Goal: Task Accomplishment & Management: Use online tool/utility

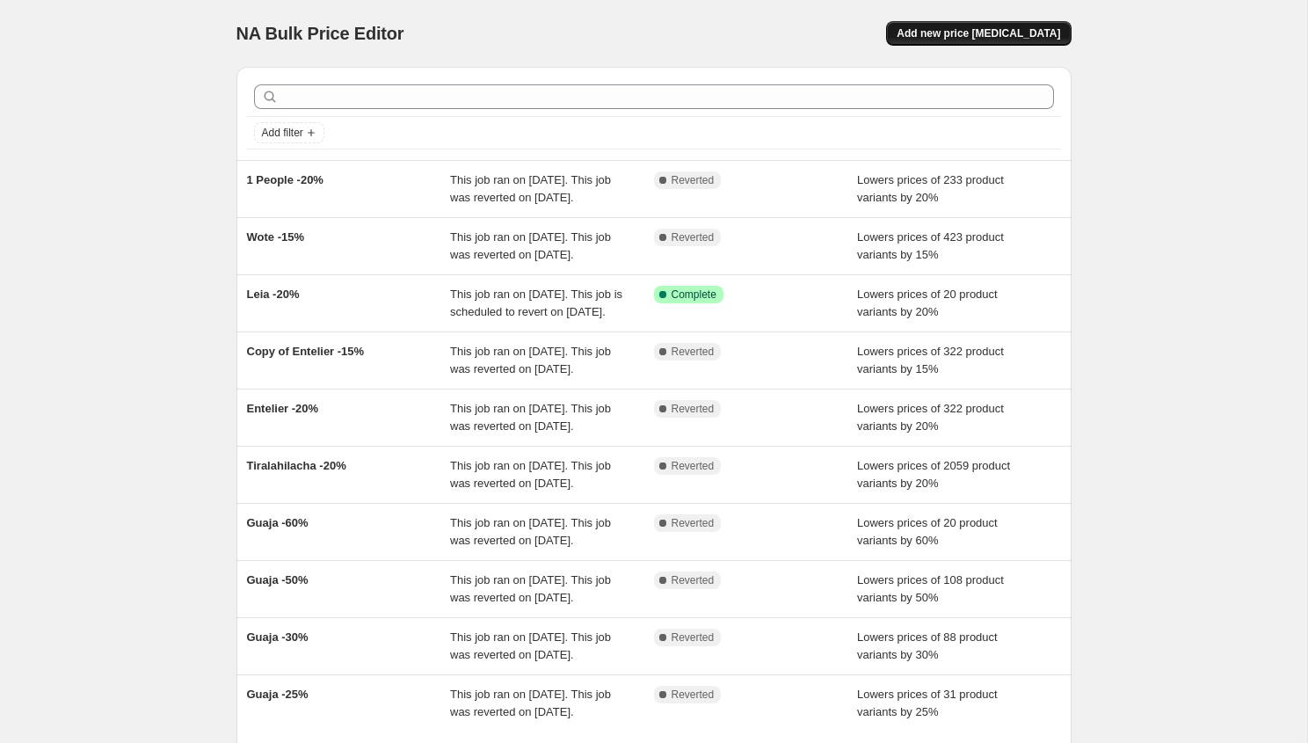
click at [981, 17] on div "NA Bulk Price Editor. This page is ready NA Bulk Price Editor Add new price [ME…" at bounding box center [653, 33] width 835 height 67
click at [981, 23] on button "Add new price [MEDICAL_DATA]" at bounding box center [978, 33] width 185 height 25
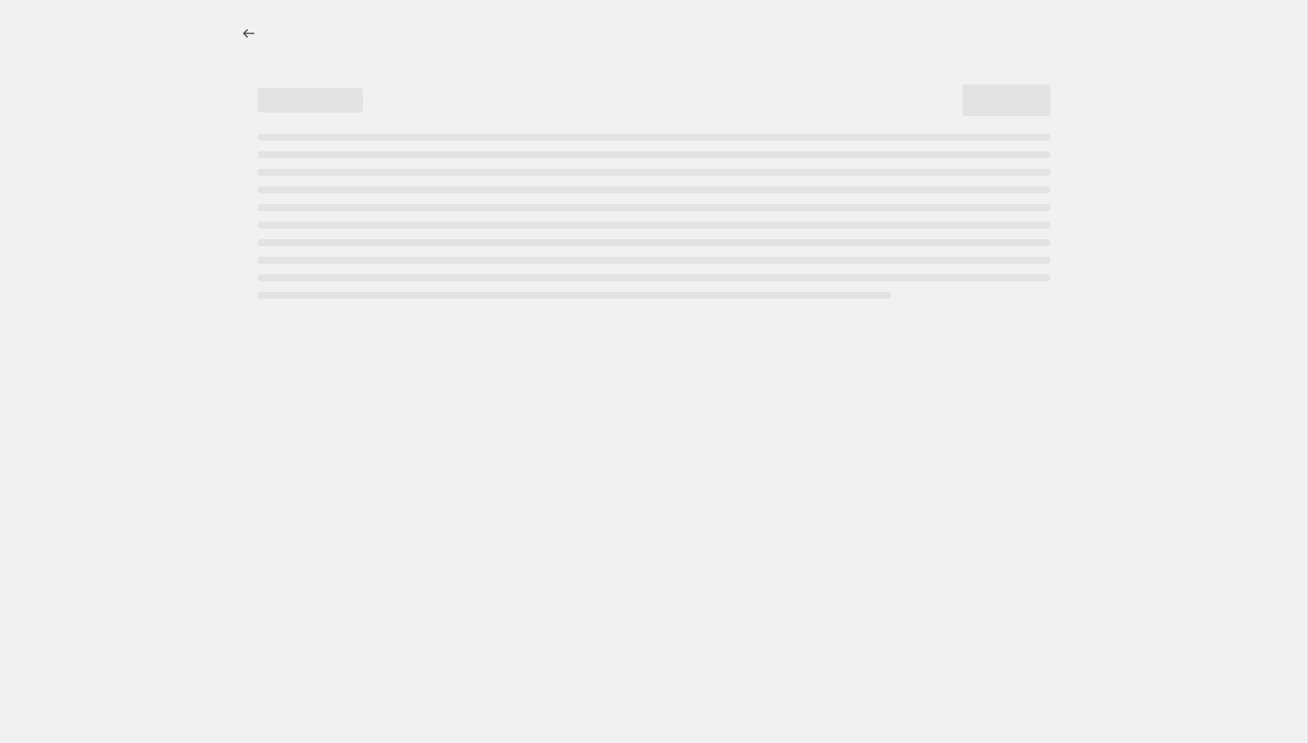
select select "percentage"
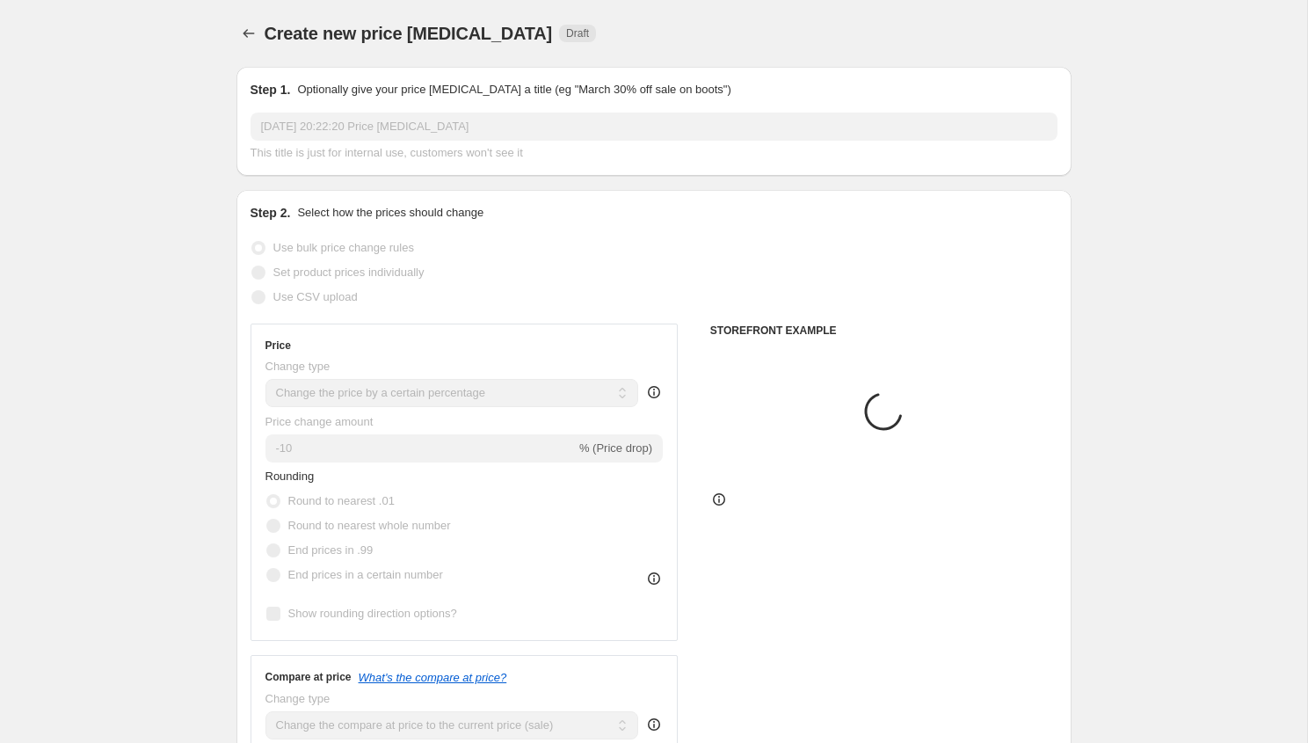
click at [340, 148] on span "This title is just for internal use, customers won't see it" at bounding box center [387, 152] width 273 height 13
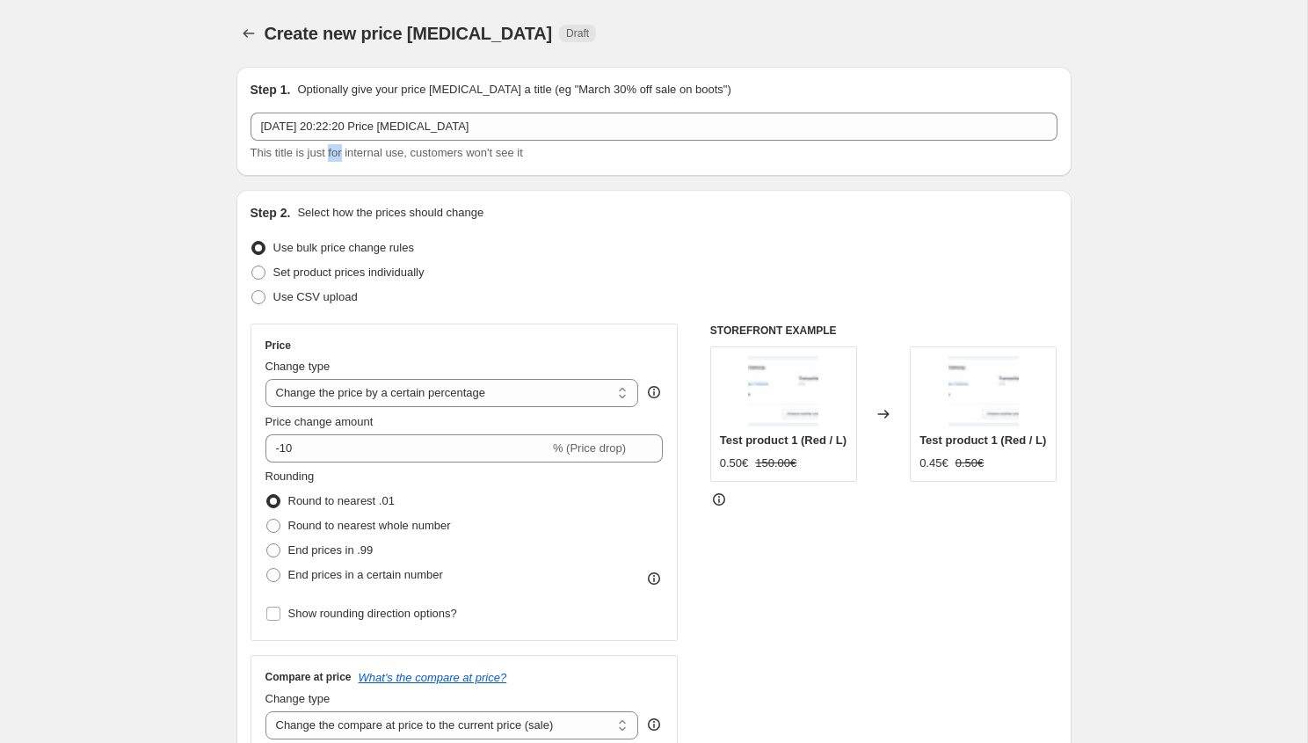
click at [340, 148] on span "This title is just for internal use, customers won't see it" at bounding box center [387, 152] width 273 height 13
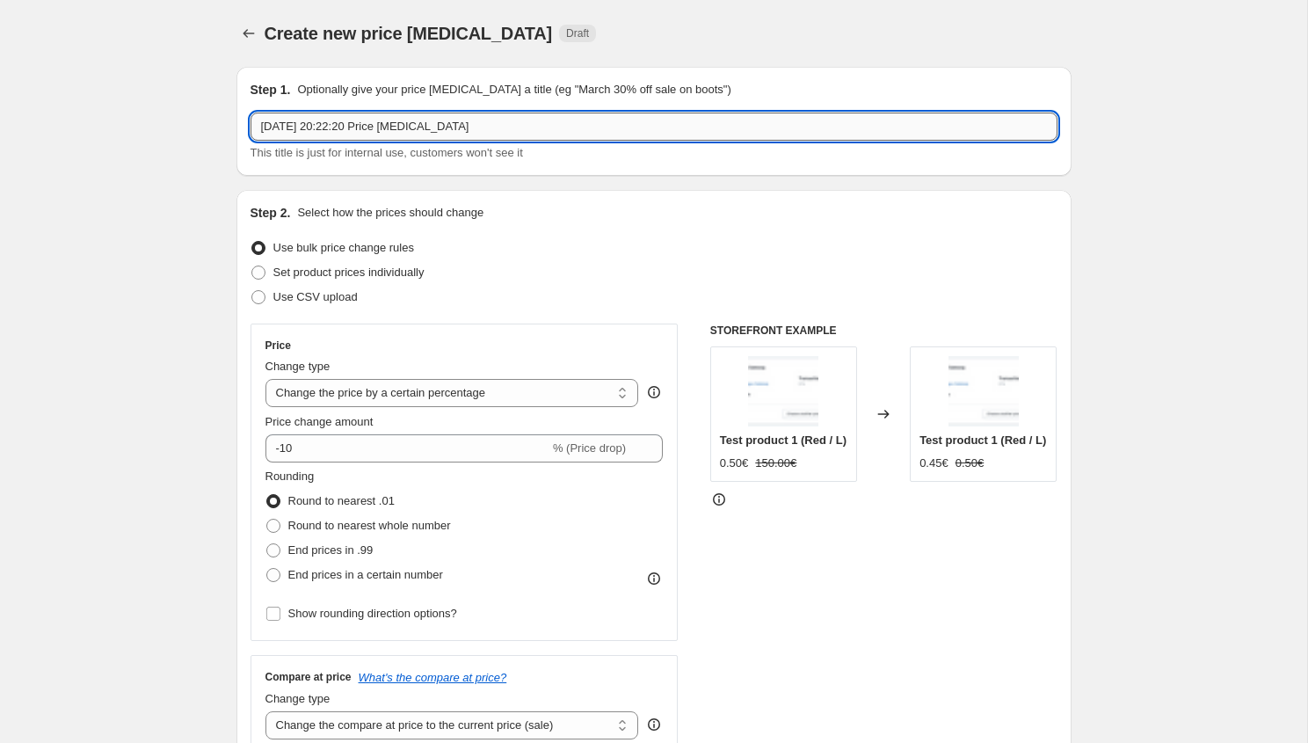
click at [340, 140] on div "[DATE] 20:22:20 Price [MEDICAL_DATA] This title is just for internal use, custo…" at bounding box center [654, 137] width 807 height 49
click at [340, 140] on input "[DATE] 20:22:20 Price [MEDICAL_DATA]" at bounding box center [654, 127] width 807 height 28
type input "Monala -20%"
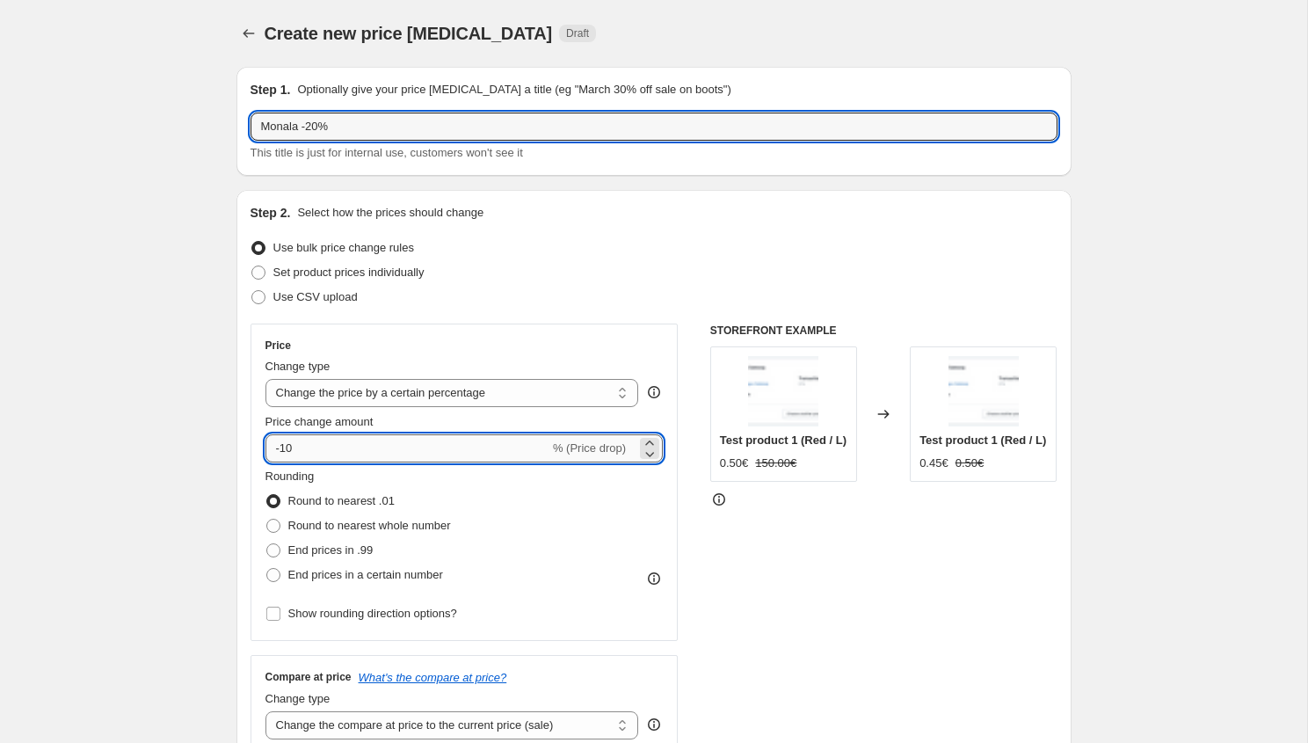
click at [302, 435] on input "-10" at bounding box center [408, 448] width 284 height 28
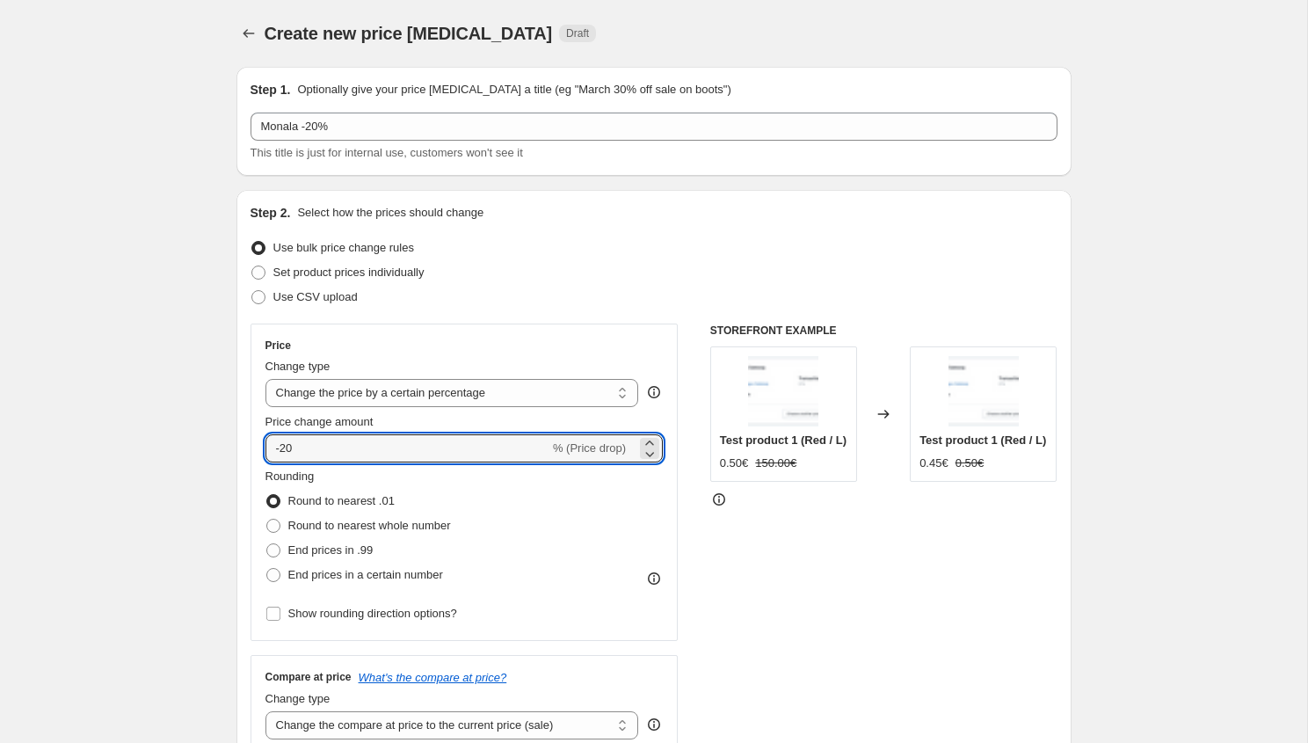
type input "-20"
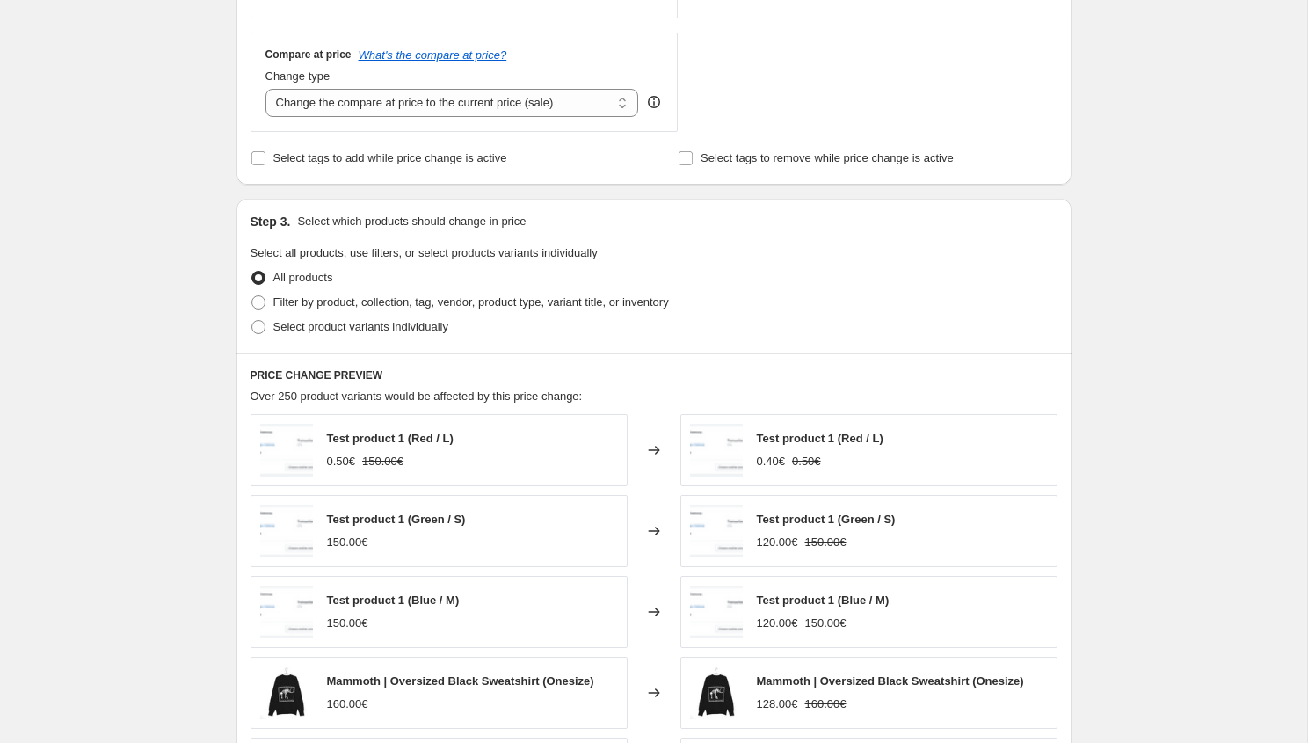
scroll to position [637, 0]
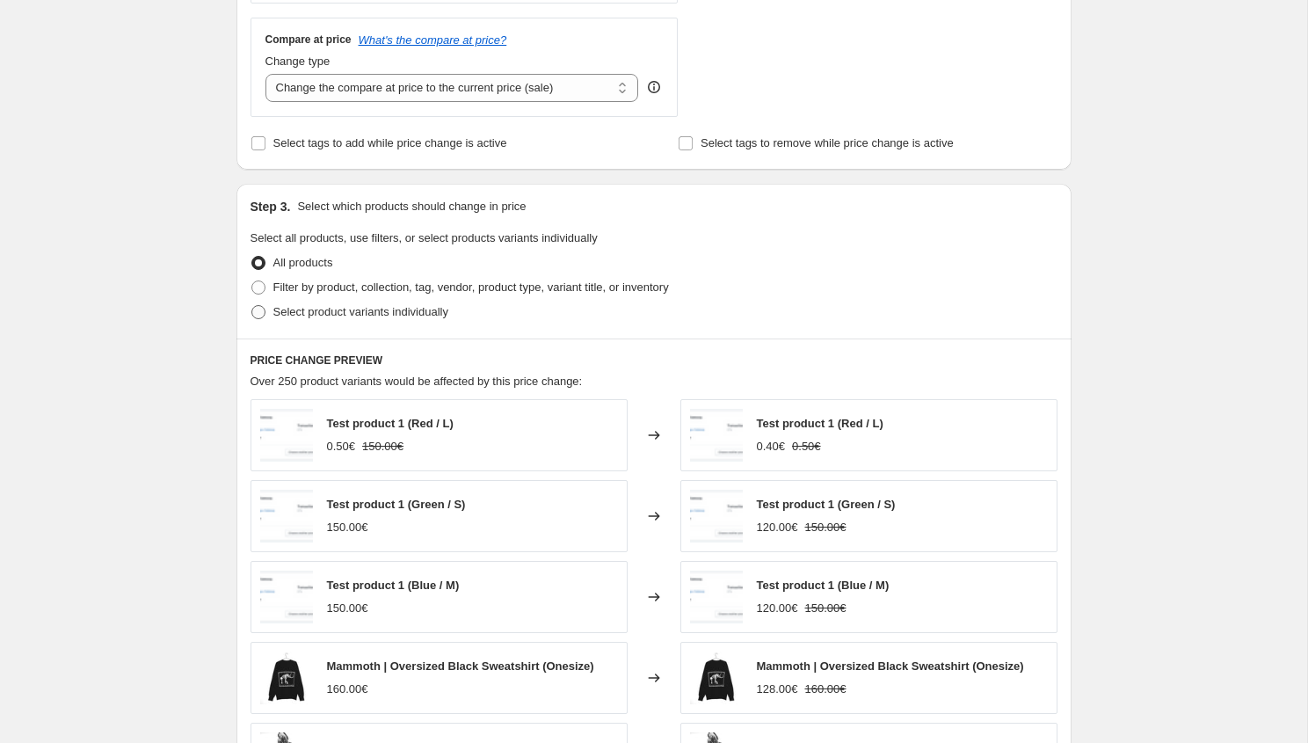
click at [353, 303] on span "Select product variants individually" at bounding box center [360, 312] width 175 height 18
click at [252, 305] on input "Select product variants individually" at bounding box center [251, 305] width 1 height 1
radio input "true"
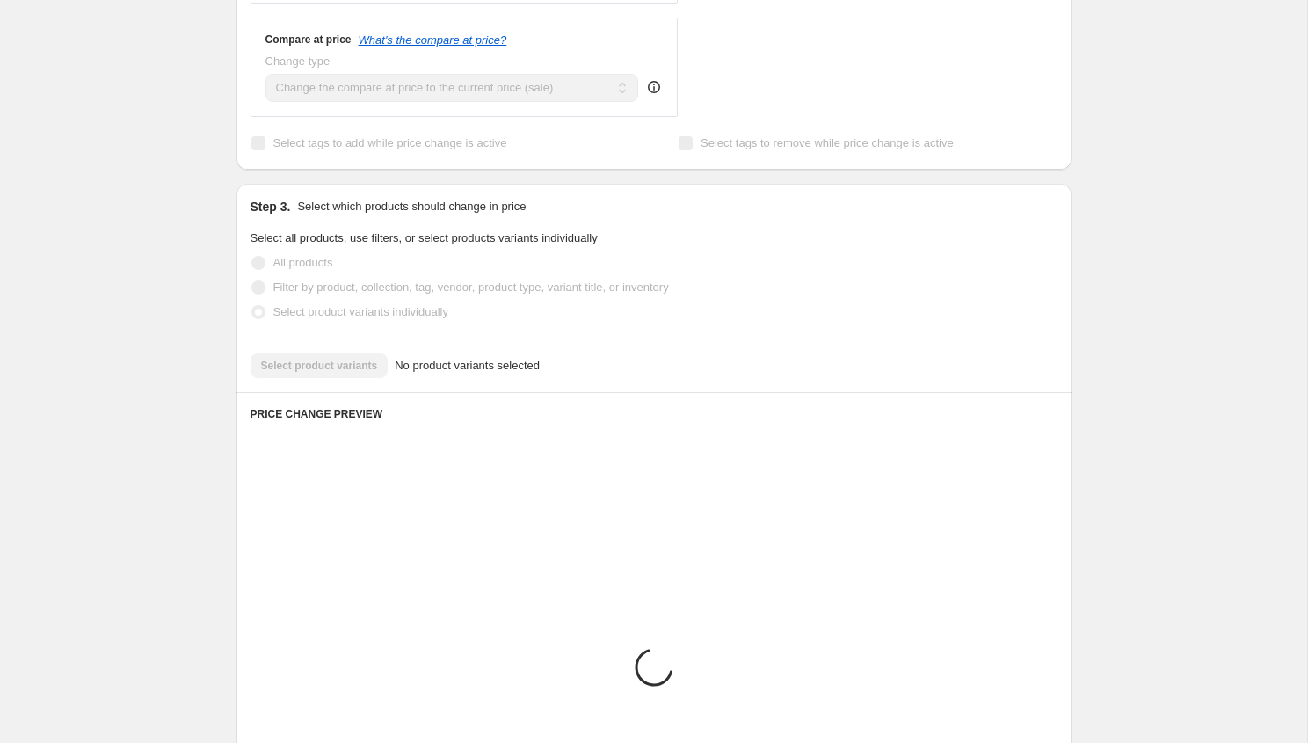
scroll to position [625, 0]
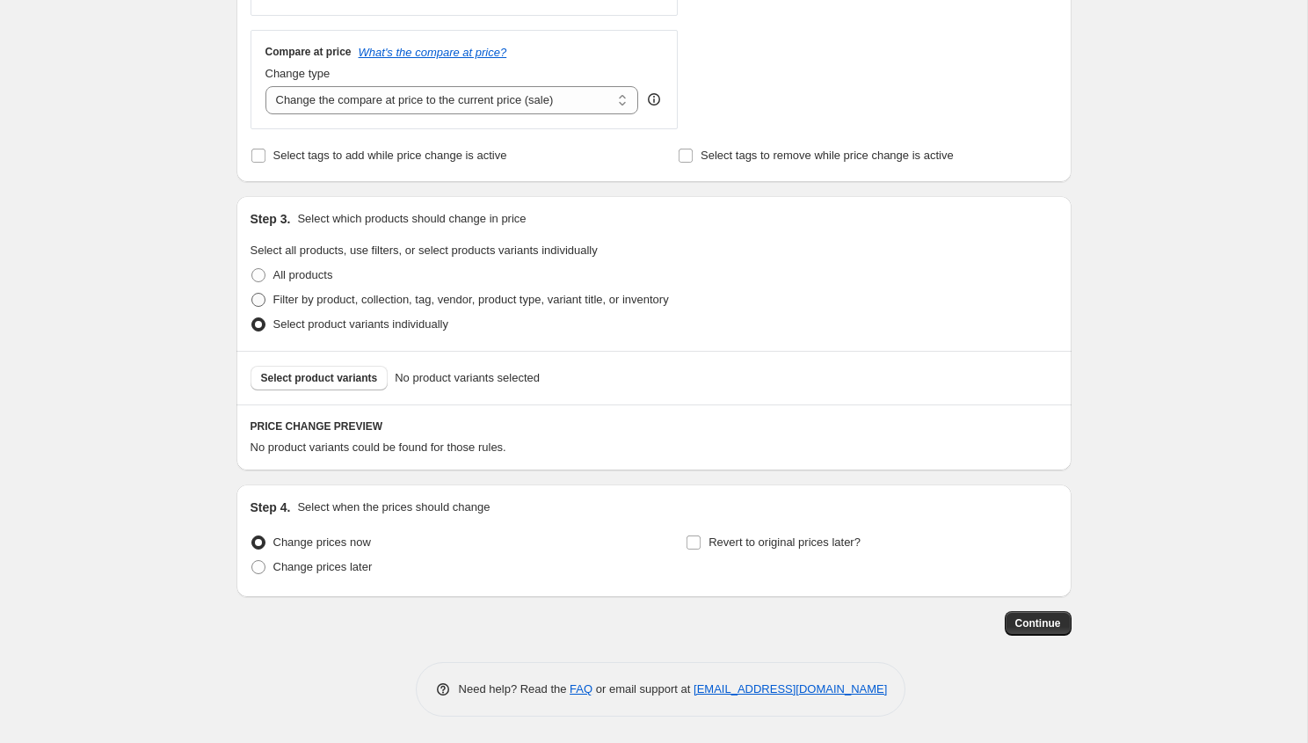
click at [353, 296] on span "Filter by product, collection, tag, vendor, product type, variant title, or inv…" at bounding box center [471, 299] width 396 height 13
click at [252, 294] on input "Filter by product, collection, tag, vendor, product type, variant title, or inv…" at bounding box center [251, 293] width 1 height 1
radio input "true"
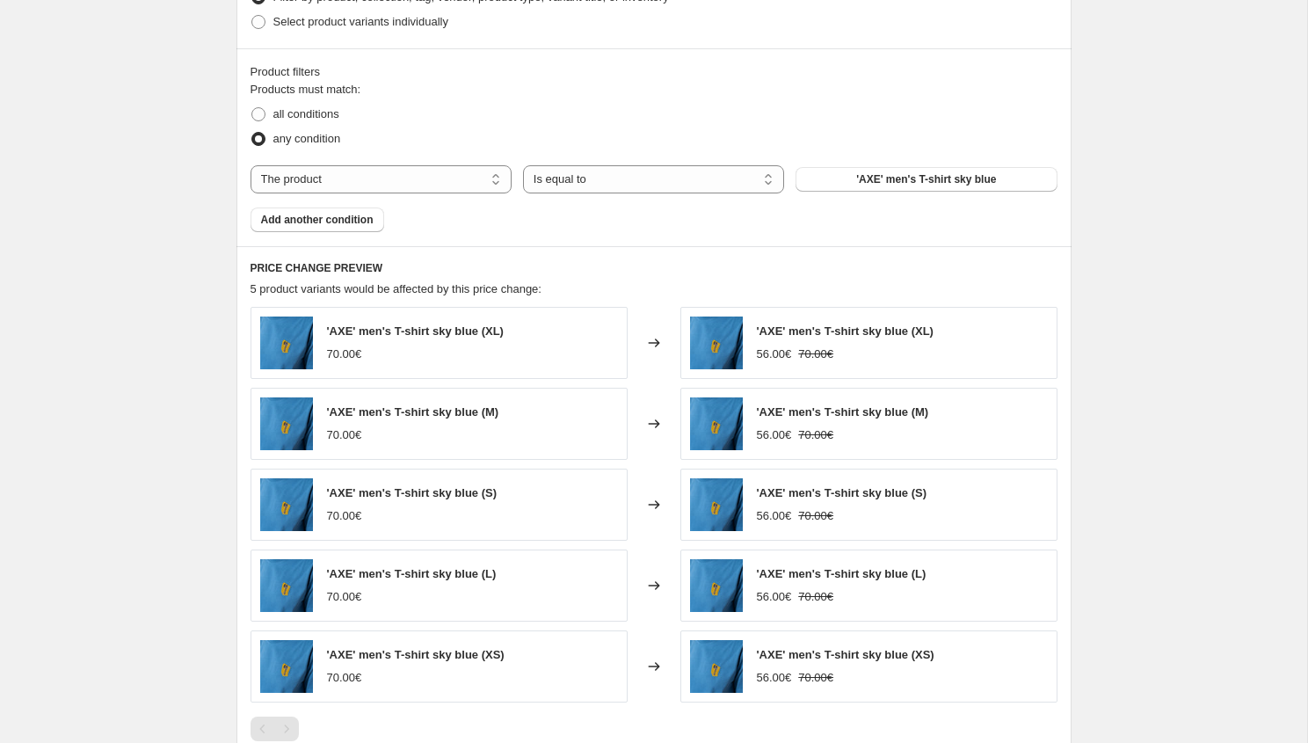
scroll to position [923, 0]
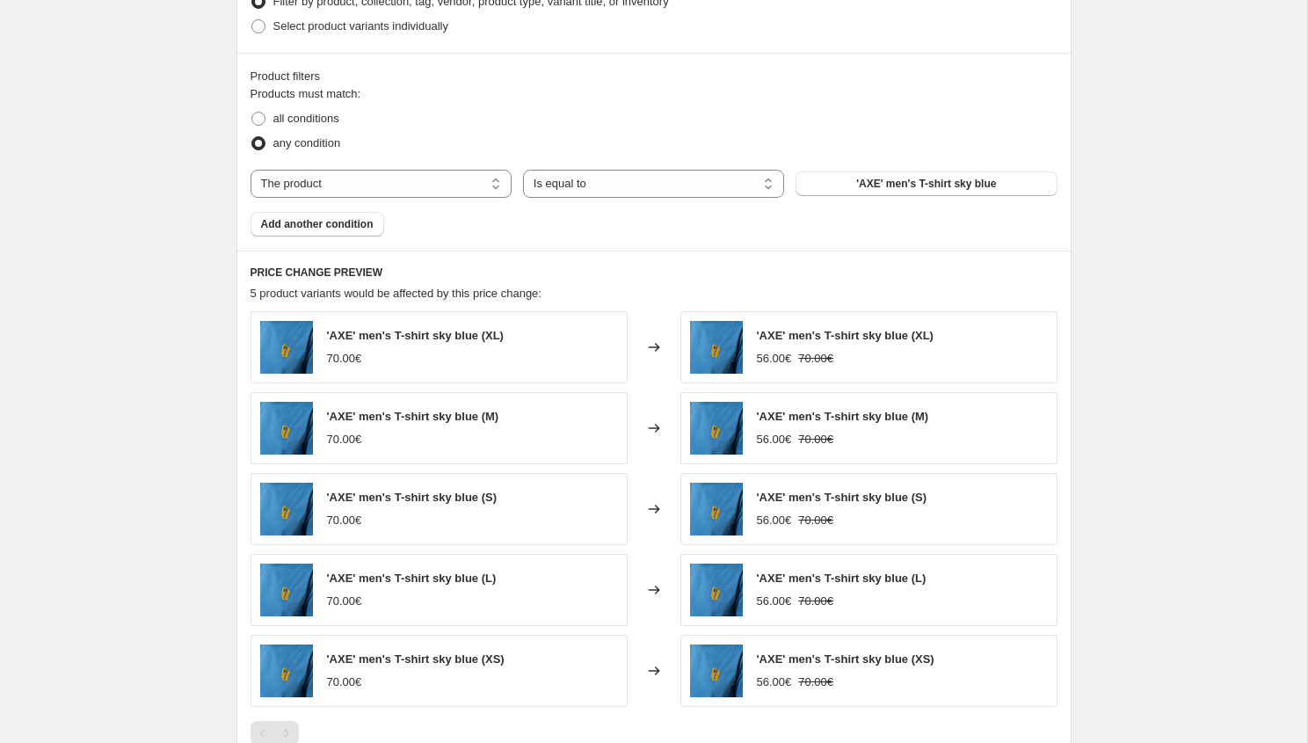
click at [321, 198] on div "Products must match: all conditions any condition The product The product's col…" at bounding box center [654, 160] width 807 height 151
click at [321, 183] on select "The product The product's collection The product's tag The product's vendor The…" at bounding box center [381, 184] width 261 height 28
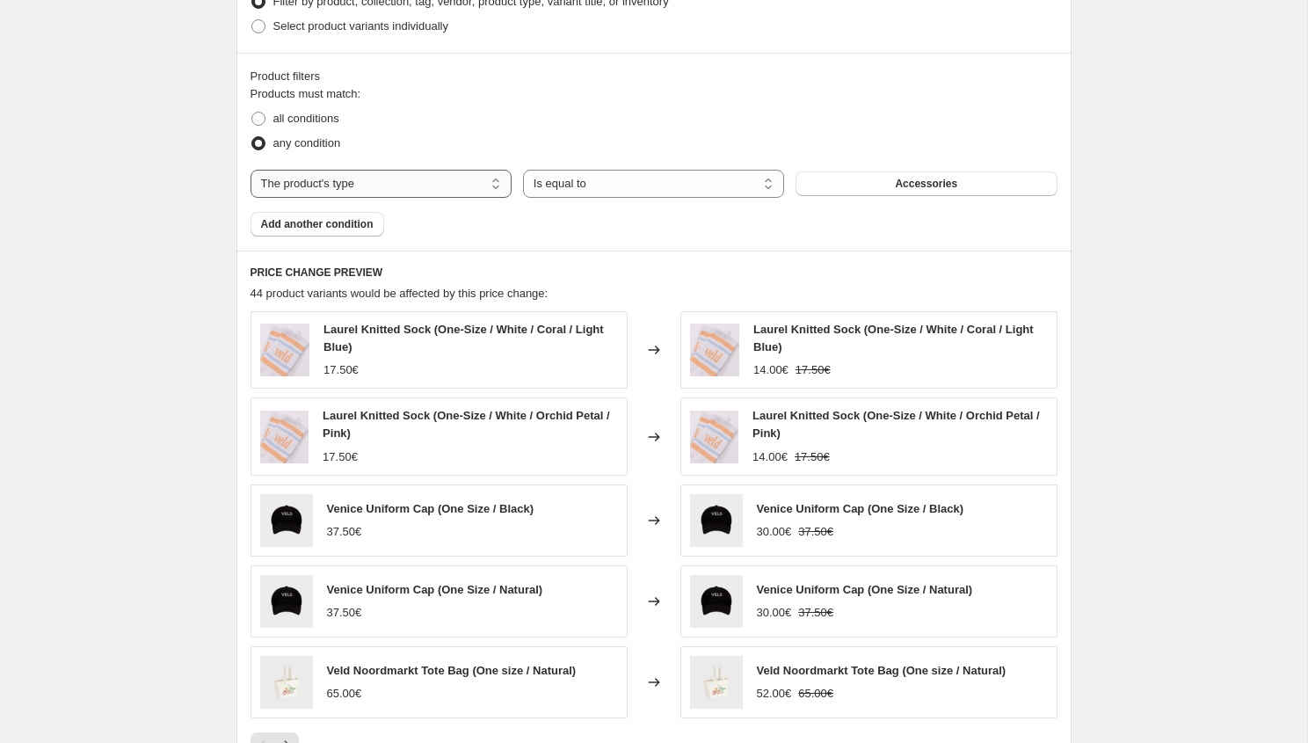
click at [372, 185] on select "The product The product's collection The product's tag The product's vendor The…" at bounding box center [381, 184] width 261 height 28
select select "collection"
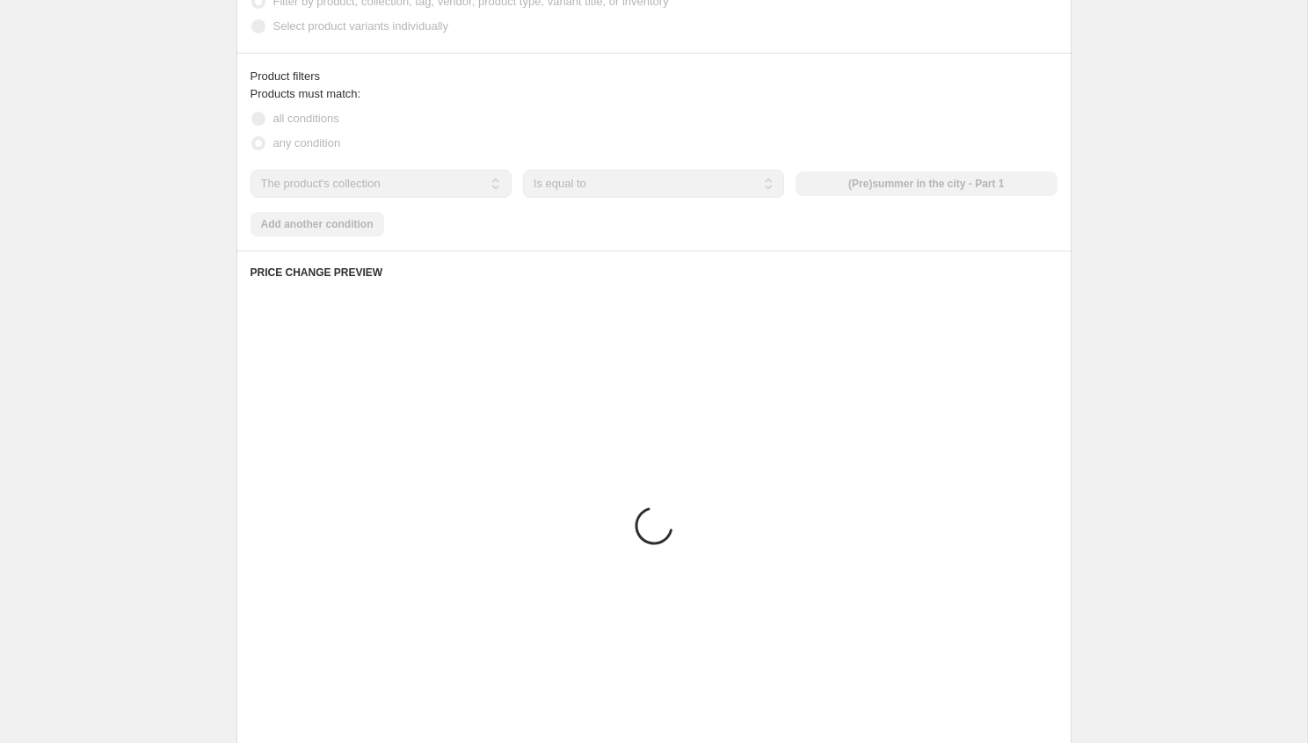
click at [903, 189] on div "The product The product's collection The product's tag The product's vendor The…" at bounding box center [654, 184] width 807 height 28
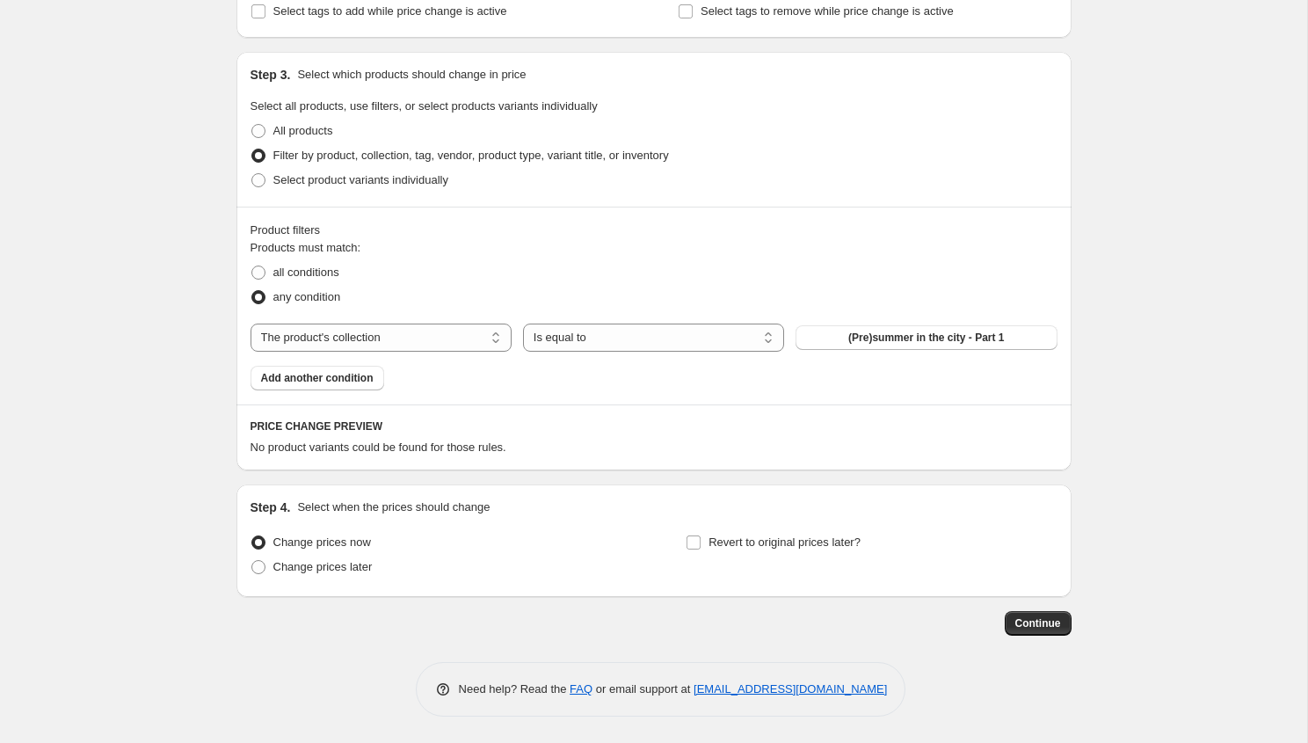
click at [881, 352] on div "Products must match: all conditions any condition The product The product's col…" at bounding box center [654, 314] width 807 height 151
click at [881, 329] on button "(Pre)summer in the city - Part 1" at bounding box center [926, 337] width 261 height 25
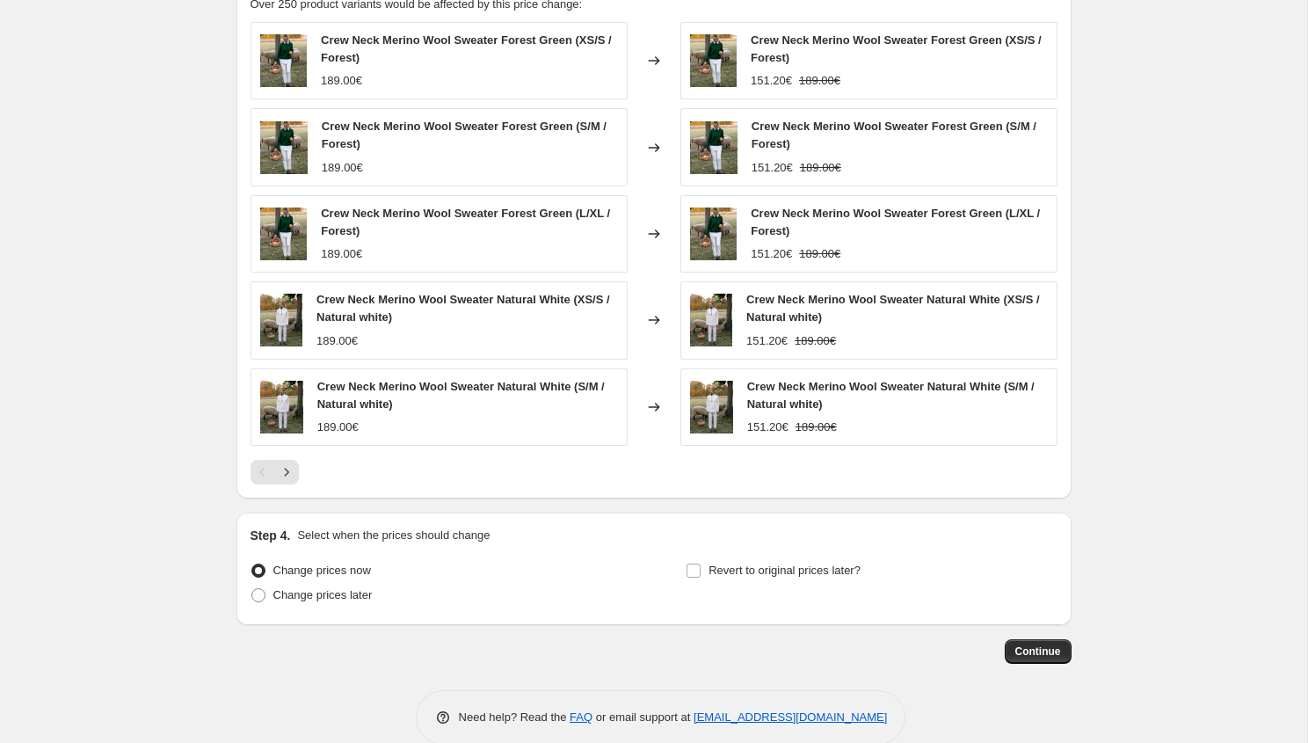
scroll to position [1241, 0]
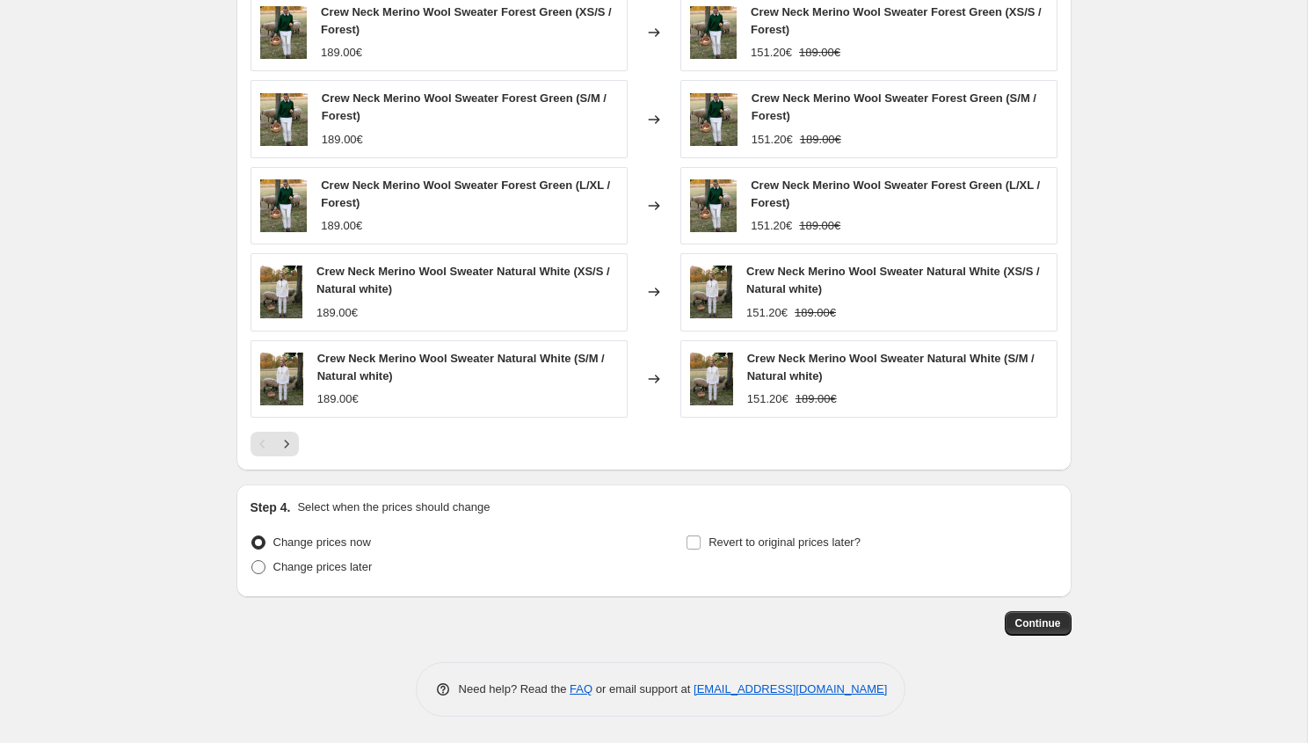
click at [315, 567] on span "Change prices later" at bounding box center [322, 566] width 99 height 13
click at [252, 561] on input "Change prices later" at bounding box center [251, 560] width 1 height 1
radio input "true"
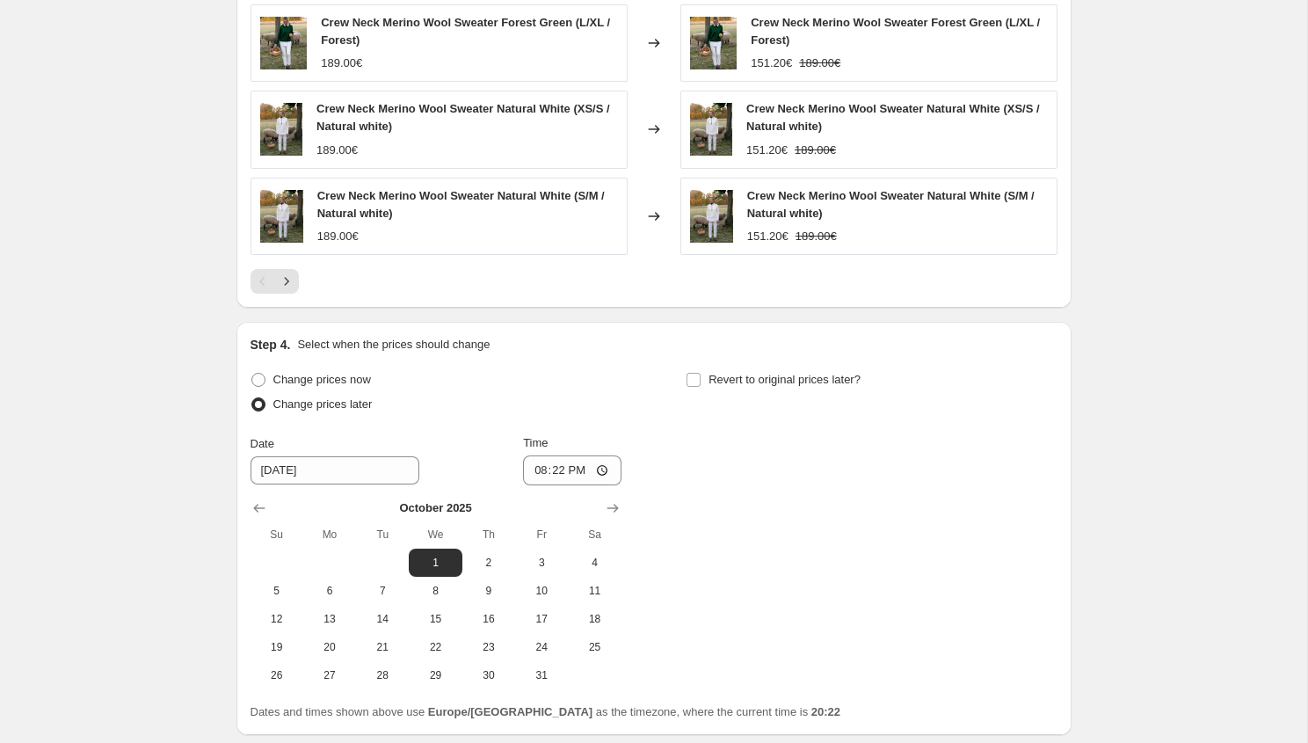
scroll to position [1541, 0]
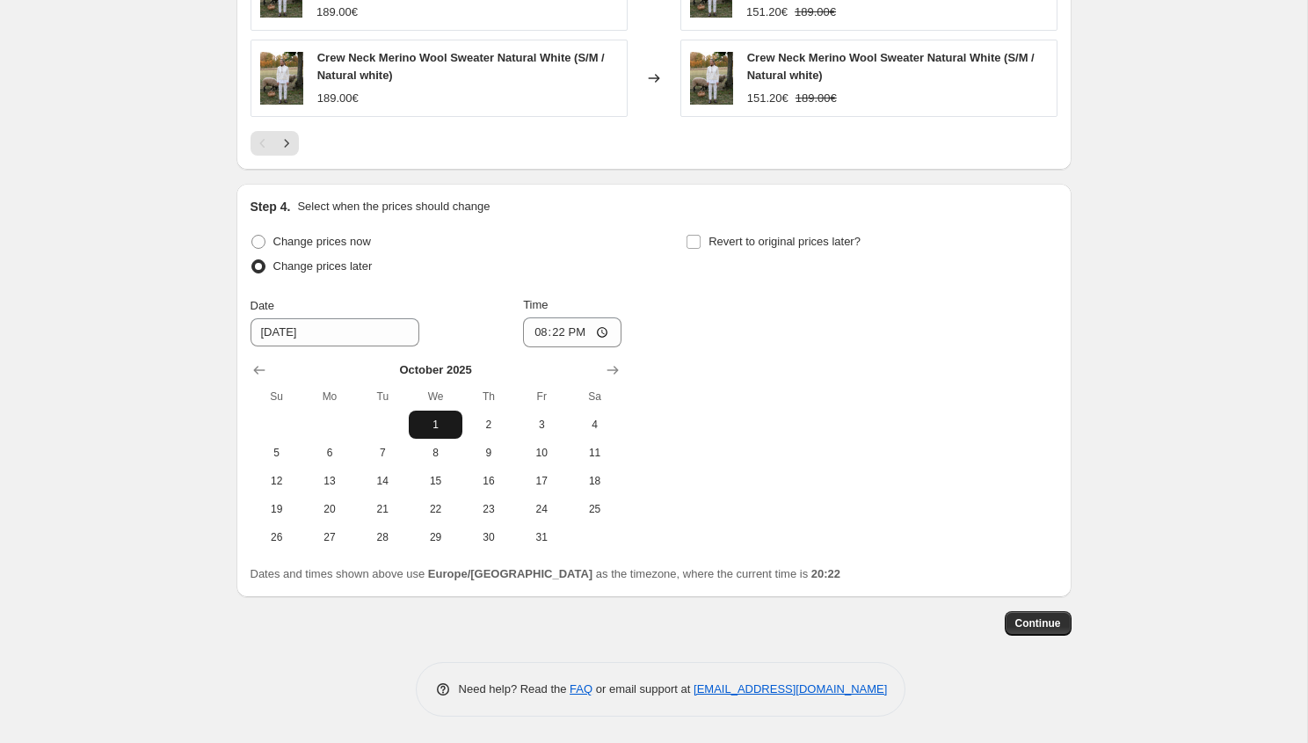
click at [447, 418] on span "1" at bounding box center [435, 425] width 39 height 14
click at [561, 330] on input "20:22" at bounding box center [572, 332] width 98 height 30
type input "00:00"
click at [768, 244] on span "Revert to original prices later?" at bounding box center [785, 241] width 152 height 13
click at [701, 244] on input "Revert to original prices later?" at bounding box center [694, 242] width 14 height 14
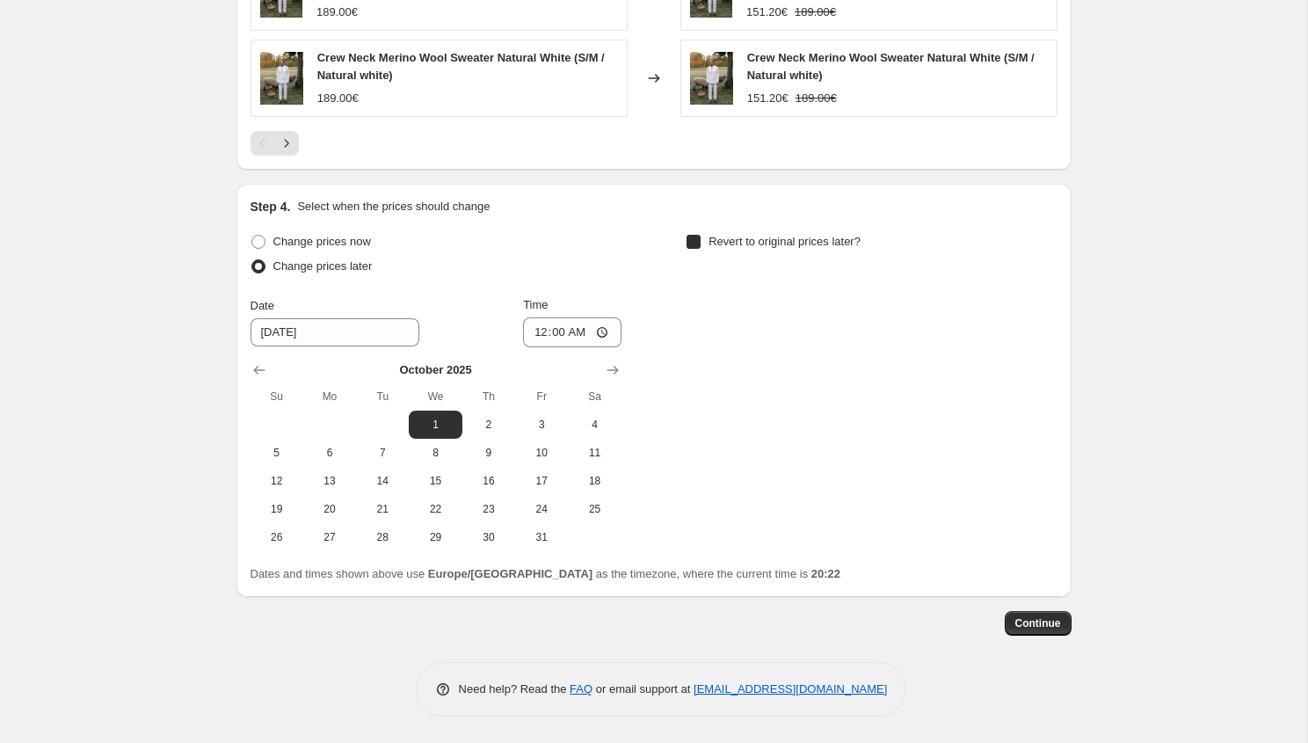
checkbox input "true"
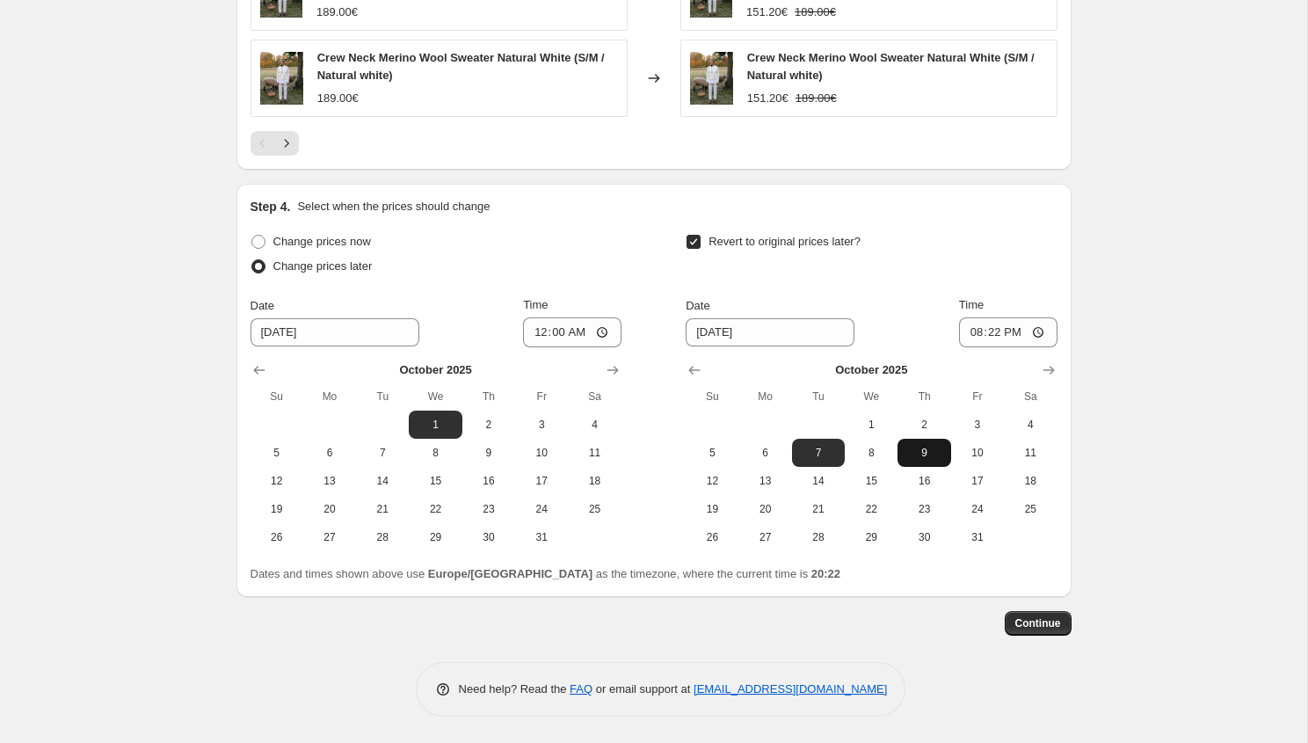
click at [915, 443] on button "9" at bounding box center [924, 453] width 53 height 28
type input "[DATE]"
click at [982, 324] on input "20:22" at bounding box center [1008, 332] width 98 height 30
type input "03:00"
click at [1048, 631] on button "Continue" at bounding box center [1038, 623] width 67 height 25
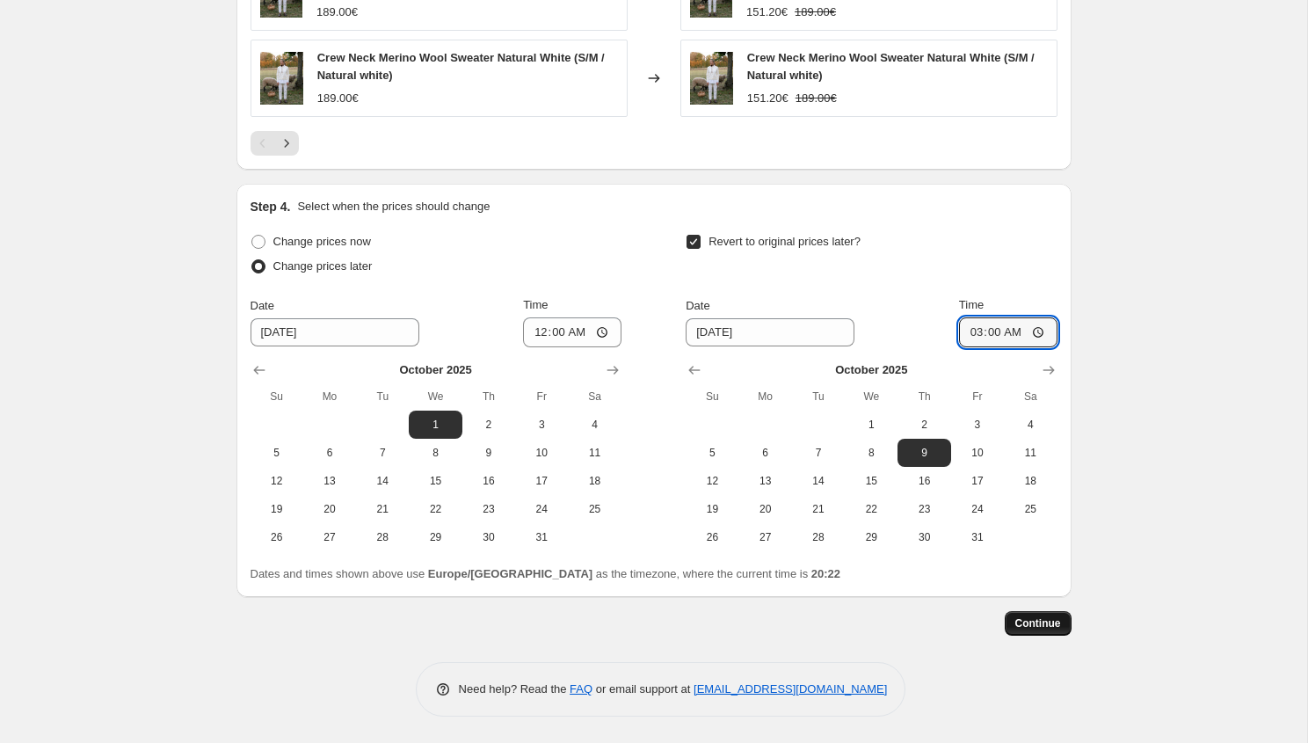
scroll to position [0, 0]
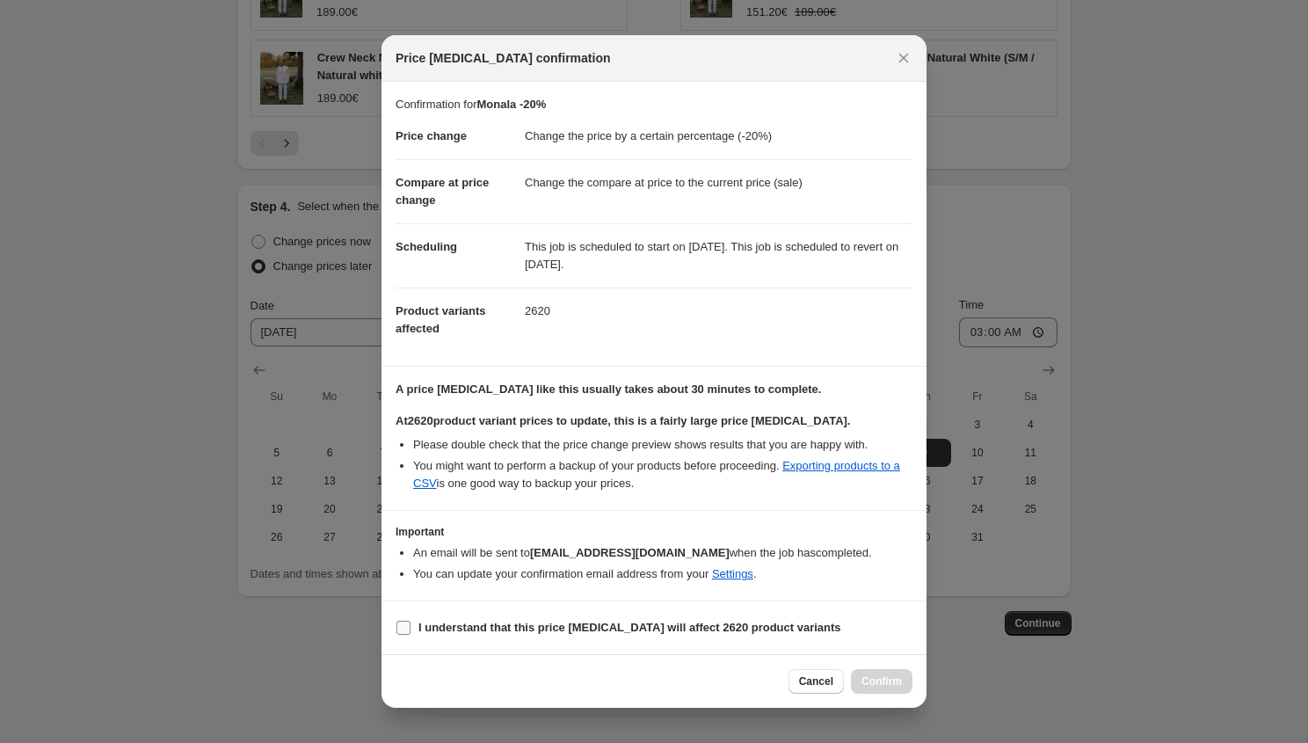
click at [419, 626] on b "I understand that this price [MEDICAL_DATA] will affect 2620 product variants" at bounding box center [629, 627] width 423 height 13
click at [411, 626] on input "I understand that this price [MEDICAL_DATA] will affect 2620 product variants" at bounding box center [404, 628] width 14 height 14
checkbox input "true"
click at [868, 679] on span "Confirm" at bounding box center [882, 681] width 40 height 14
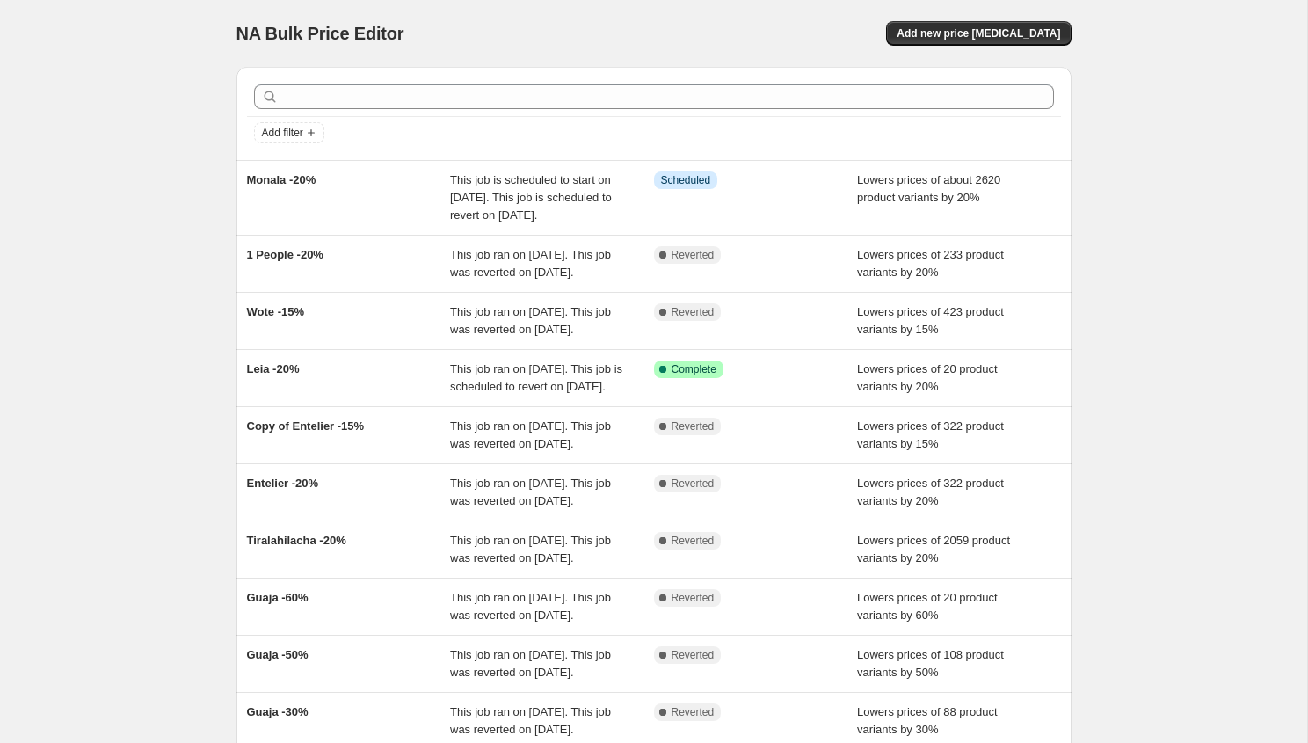
click at [943, 63] on div "NA Bulk Price Editor. This page is ready NA Bulk Price Editor Add new price [ME…" at bounding box center [653, 33] width 835 height 67
click at [943, 39] on span "Add new price [MEDICAL_DATA]" at bounding box center [979, 33] width 164 height 14
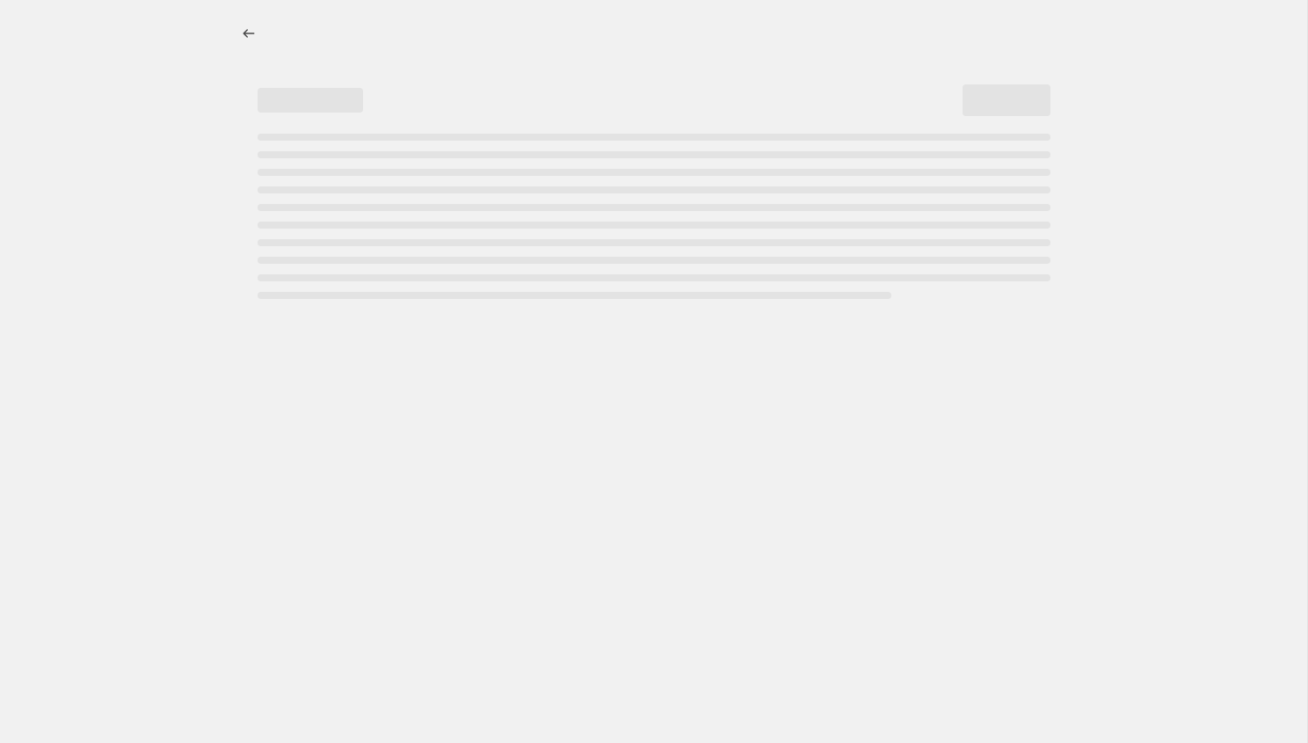
select select "percentage"
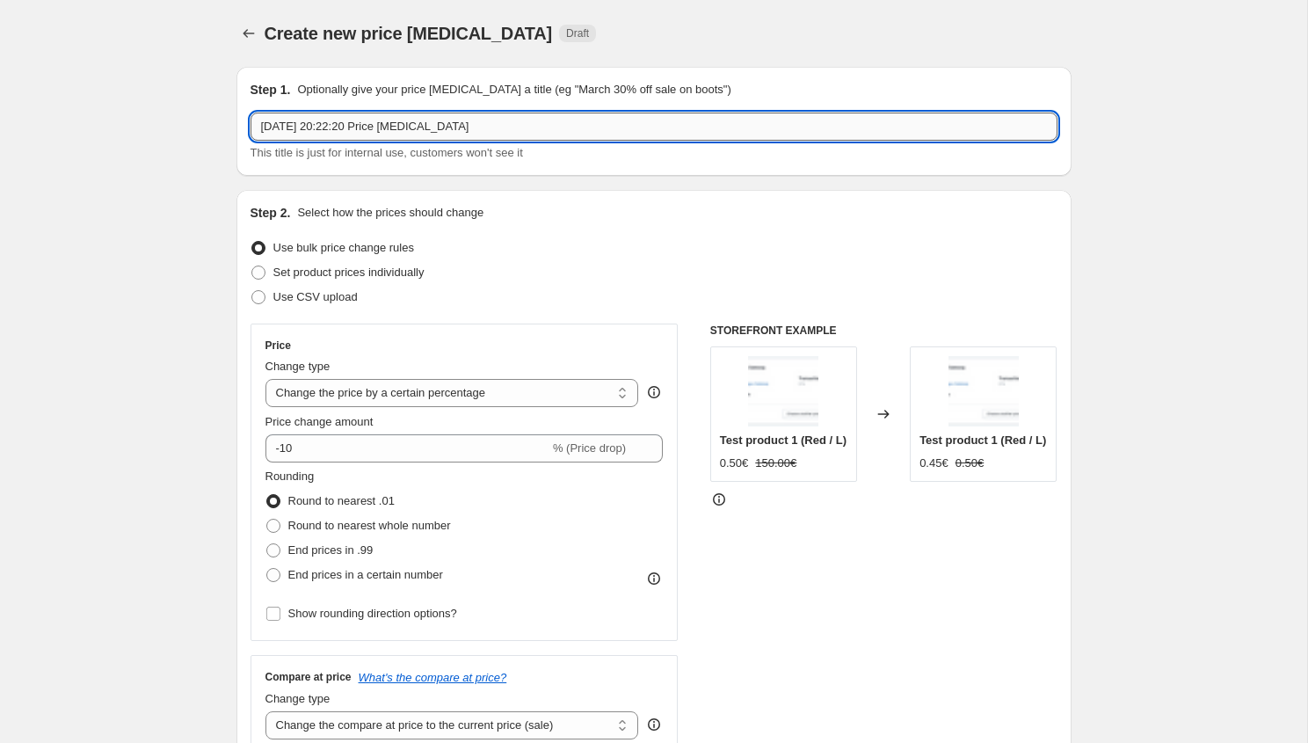
click at [330, 130] on input "[DATE] 20:22:20 Price [MEDICAL_DATA]" at bounding box center [654, 127] width 807 height 28
type input "Thinking MU"
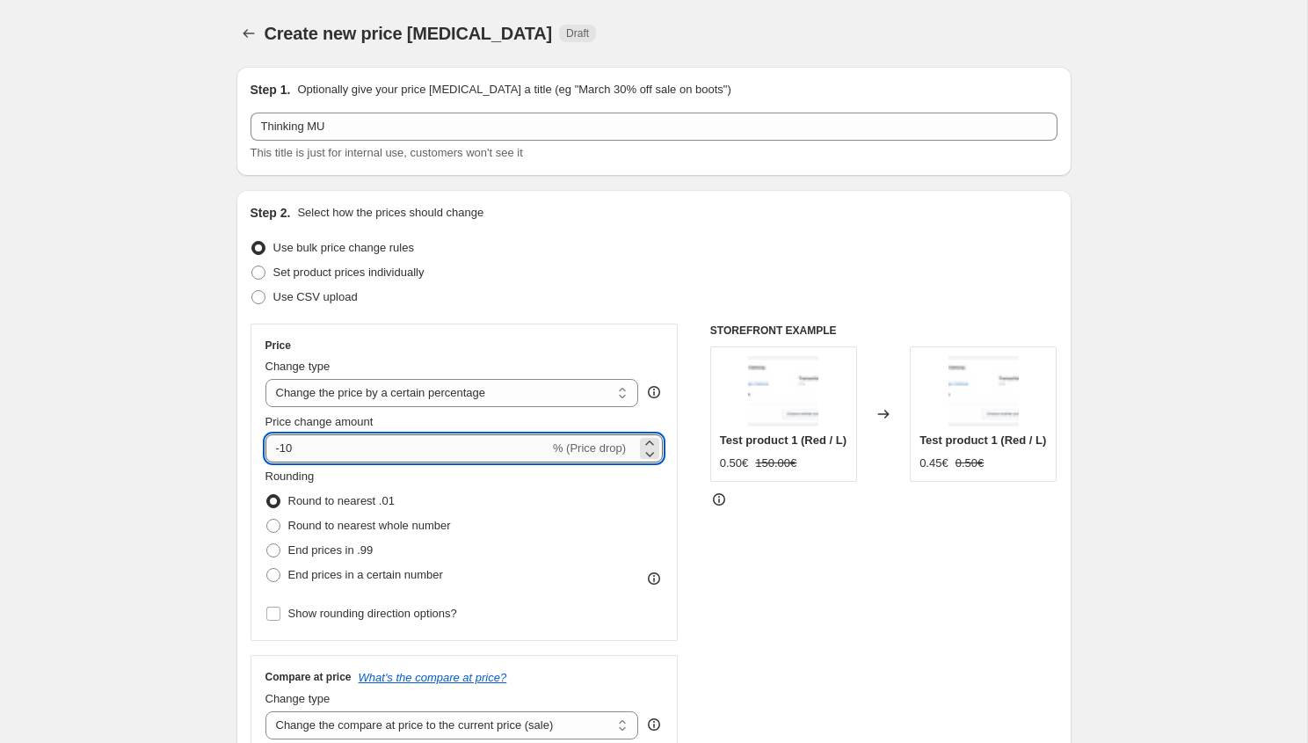
click at [289, 450] on input "-10" at bounding box center [408, 448] width 284 height 28
type input "-20"
click at [386, 319] on div "Step 2. Select how the prices should change Use bulk price change rules Set pro…" at bounding box center [654, 498] width 807 height 589
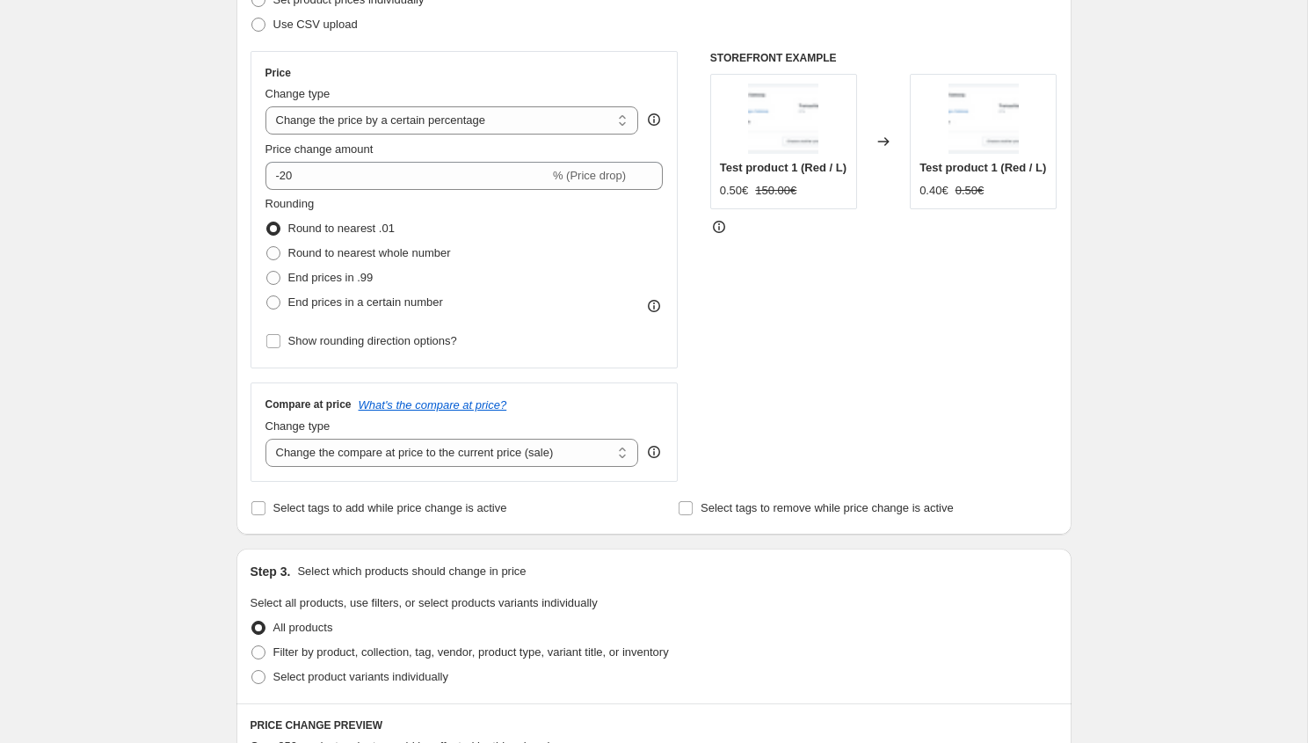
scroll to position [484, 0]
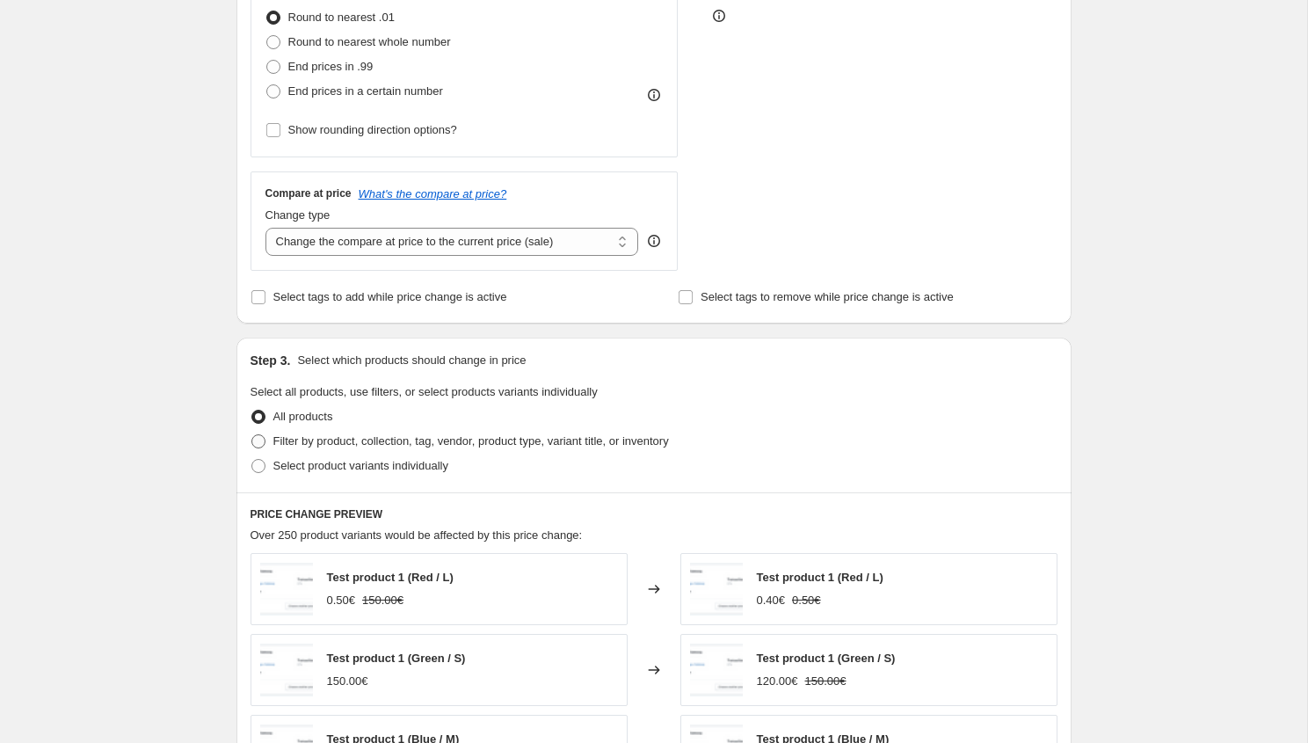
click at [299, 433] on span "Filter by product, collection, tag, vendor, product type, variant title, or inv…" at bounding box center [471, 442] width 396 height 18
click at [252, 434] on input "Filter by product, collection, tag, vendor, product type, variant title, or inv…" at bounding box center [251, 434] width 1 height 1
radio input "true"
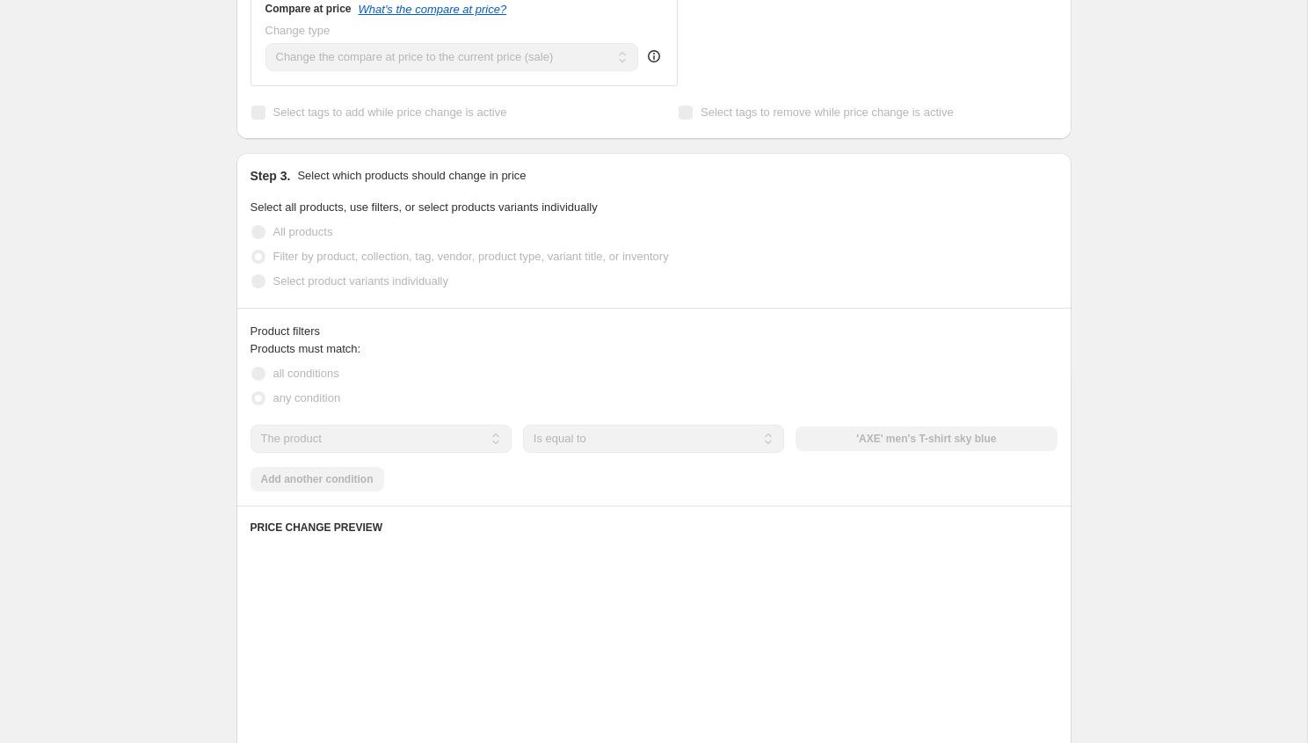
scroll to position [1002, 0]
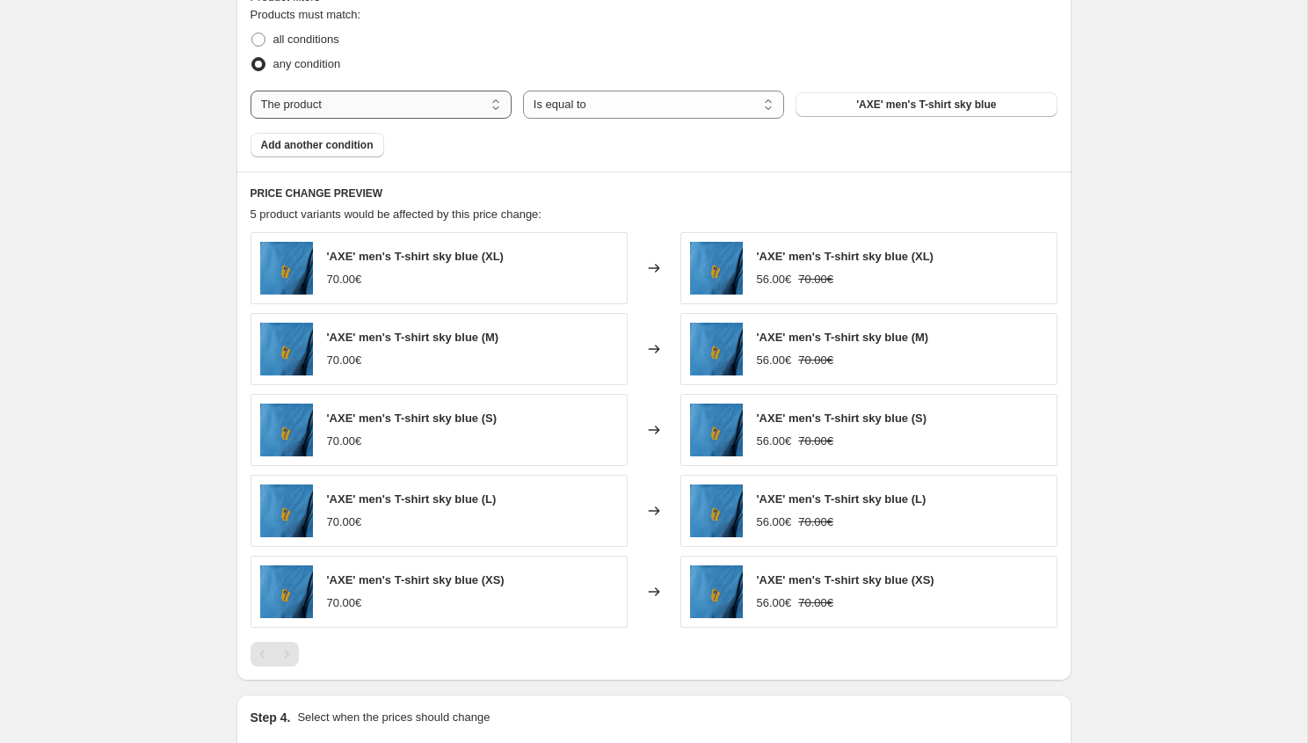
click at [375, 113] on select "The product The product's collection The product's tag The product's vendor The…" at bounding box center [381, 105] width 261 height 28
select select "collection"
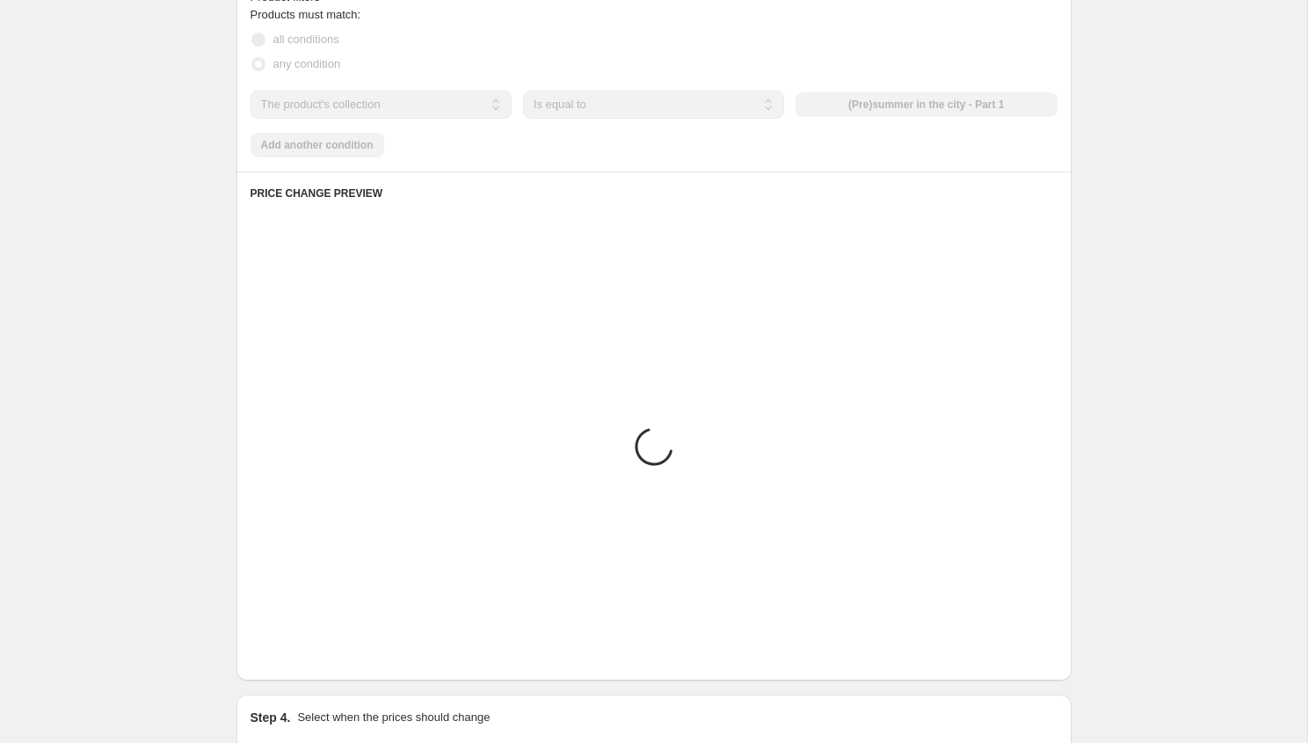
click at [892, 87] on div "Products must match: all conditions any condition The product The product's col…" at bounding box center [654, 81] width 807 height 151
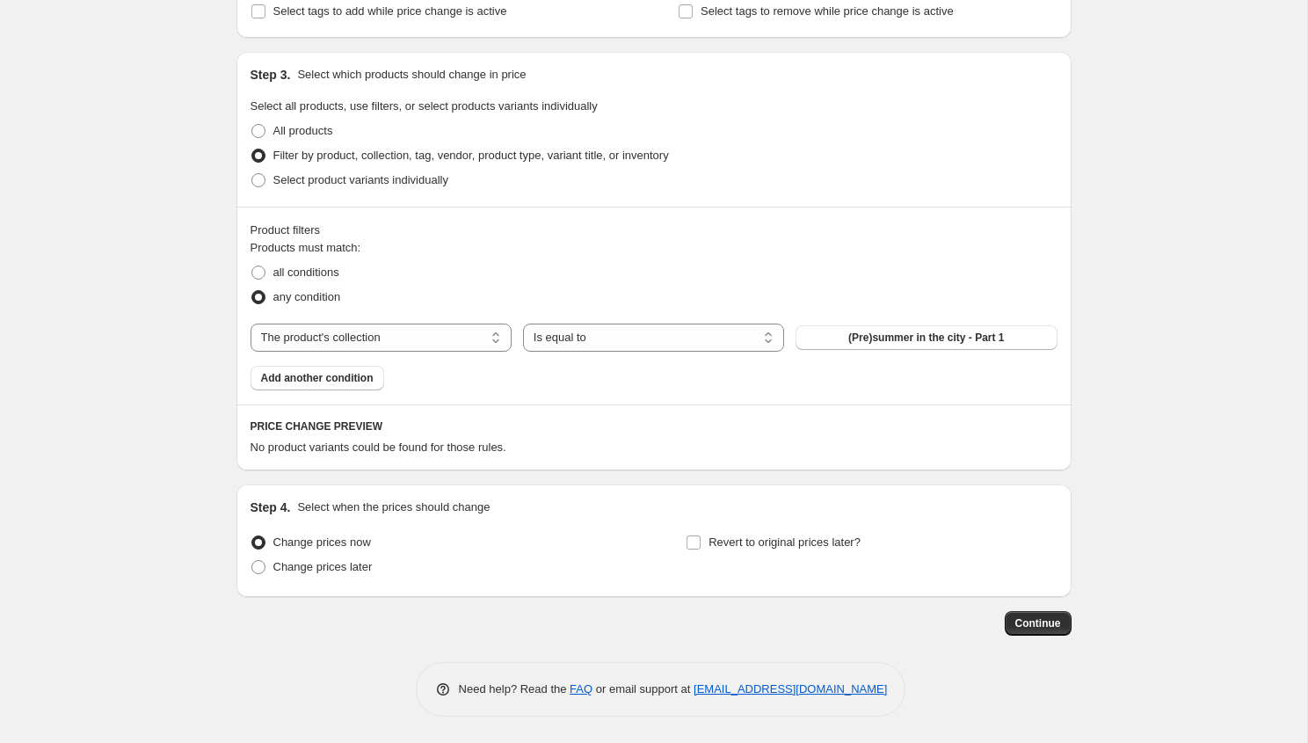
click at [890, 101] on fieldset "Select all products, use filters, or select products variants individually All …" at bounding box center [654, 145] width 807 height 95
click at [877, 338] on span "(Pre)summer in the city - Part 1" at bounding box center [926, 338] width 156 height 14
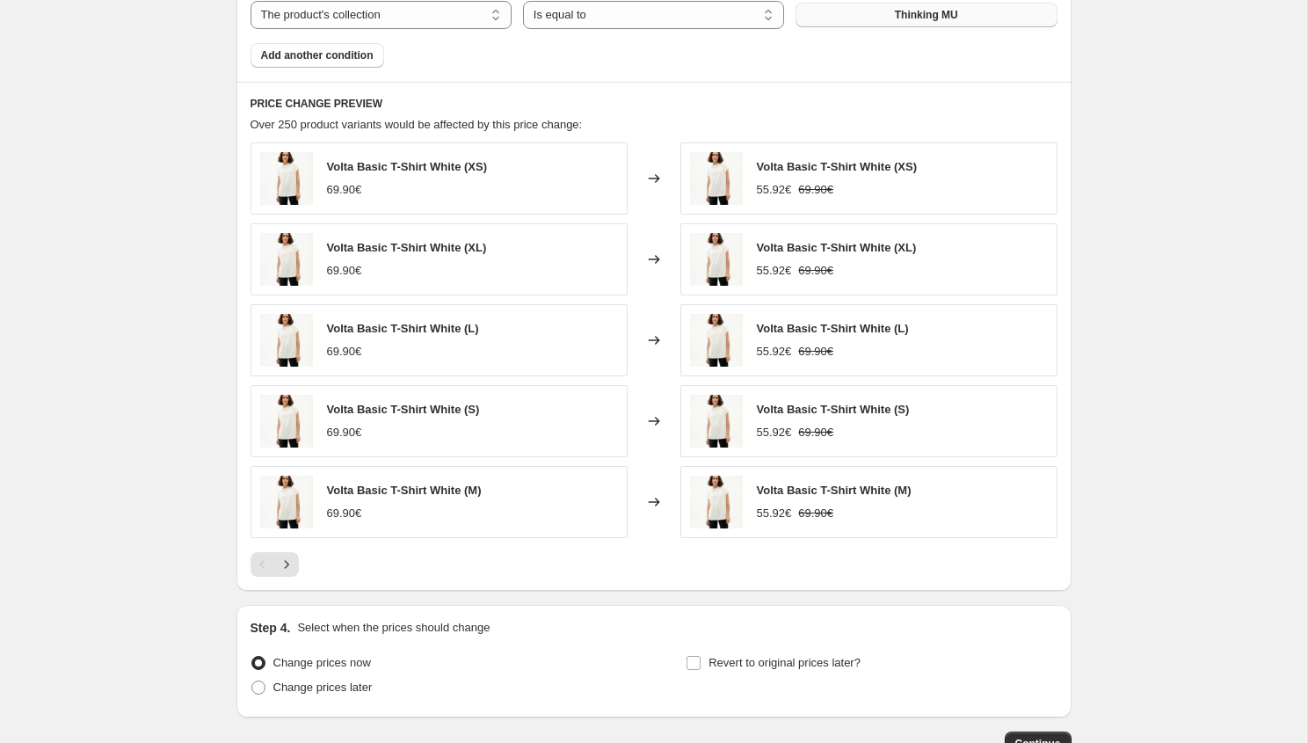
scroll to position [1052, 0]
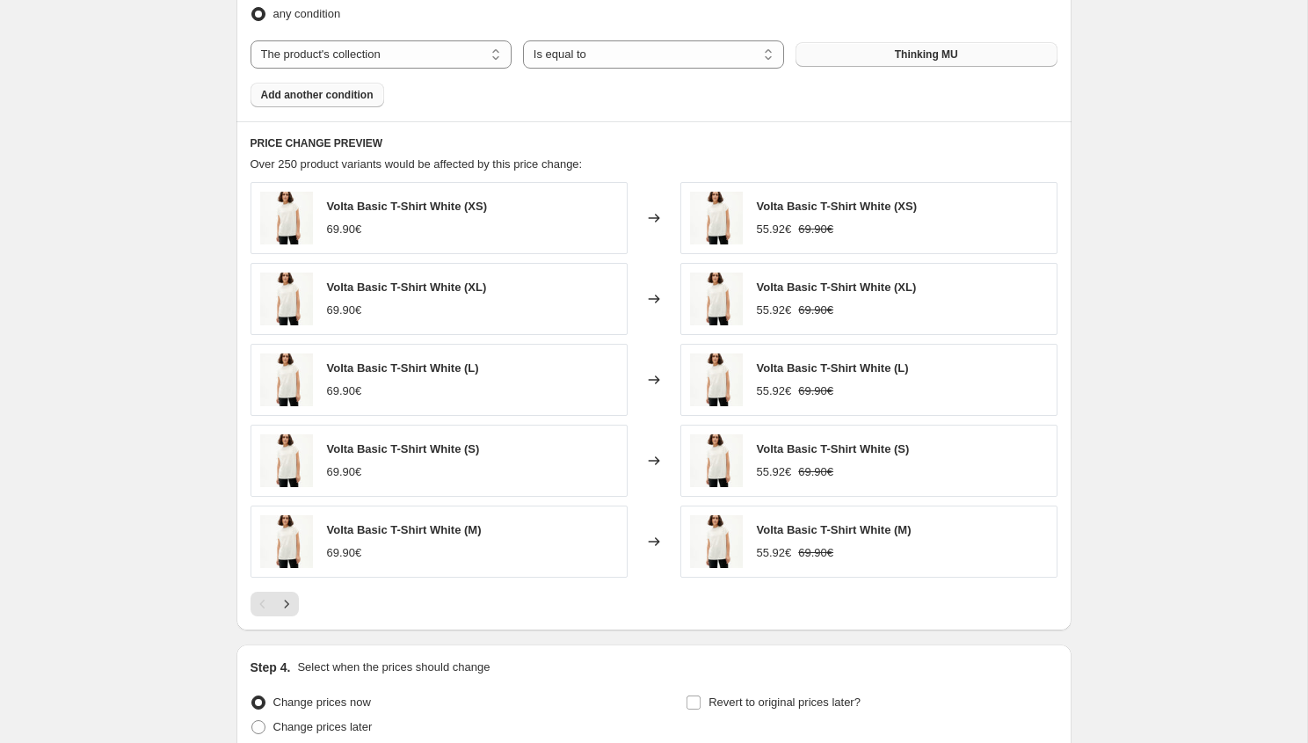
click at [293, 97] on span "Add another condition" at bounding box center [317, 95] width 113 height 14
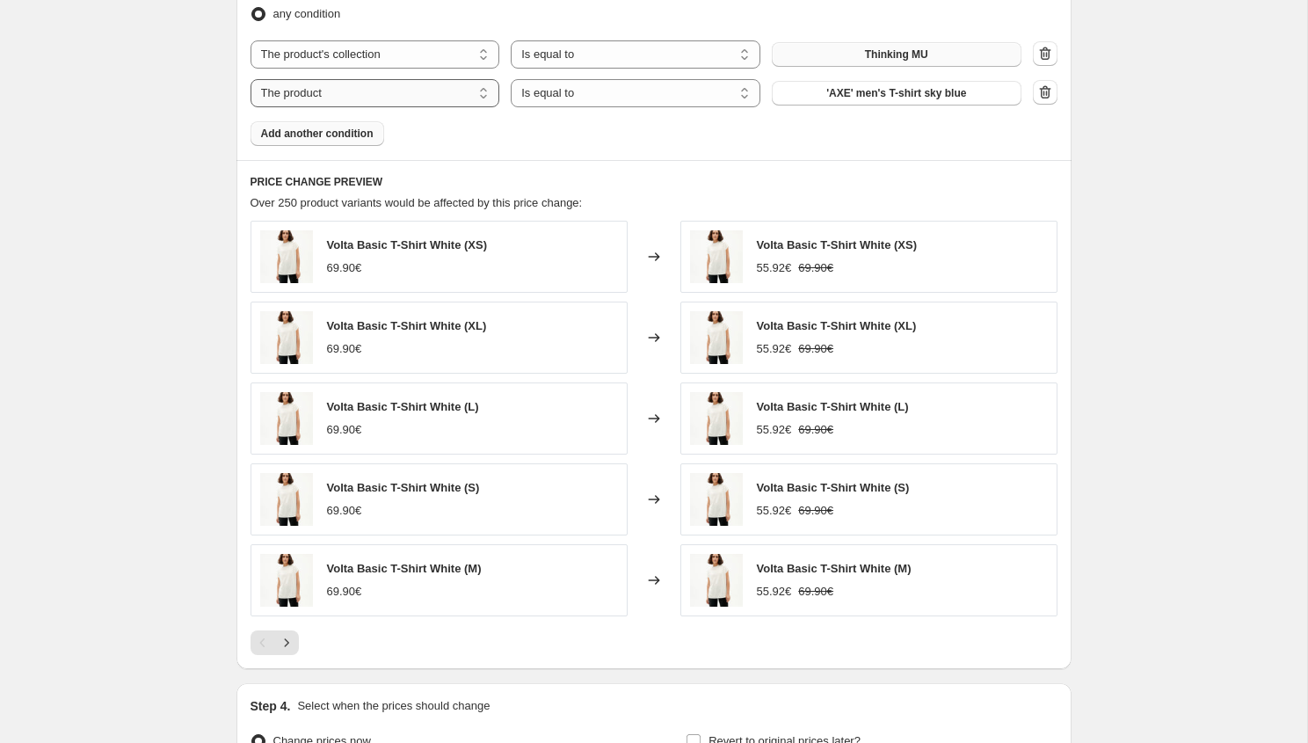
click at [330, 99] on select "The product The product's collection The product's tag The product's vendor The…" at bounding box center [376, 93] width 250 height 28
select select "product_status"
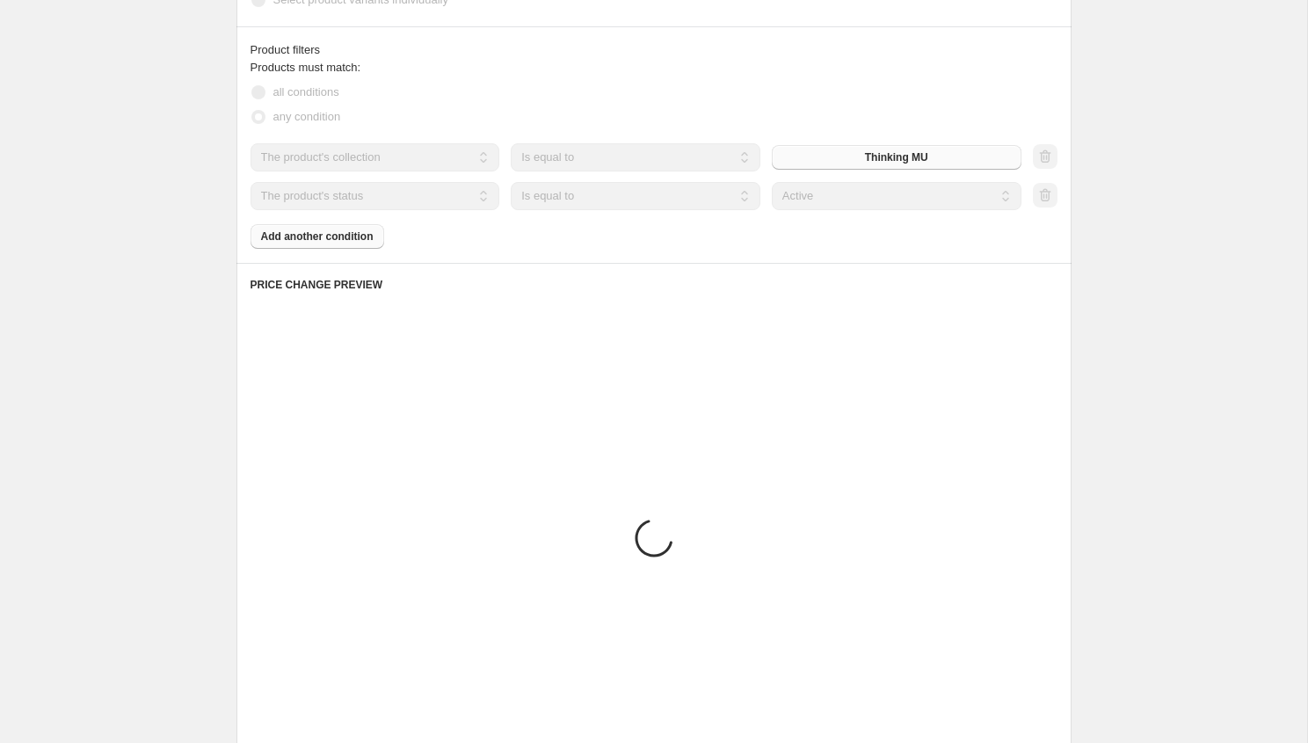
scroll to position [952, 0]
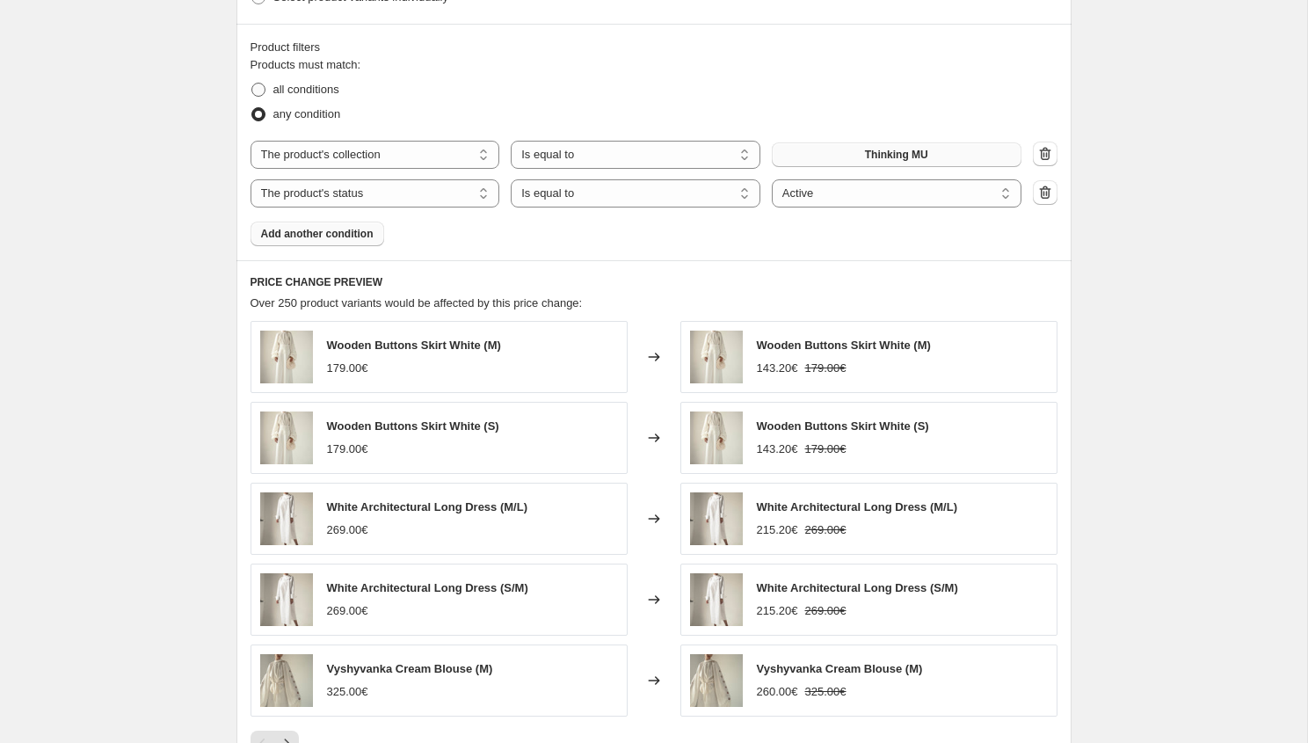
click at [315, 92] on span "all conditions" at bounding box center [306, 89] width 66 height 13
click at [252, 84] on input "all conditions" at bounding box center [251, 83] width 1 height 1
radio input "true"
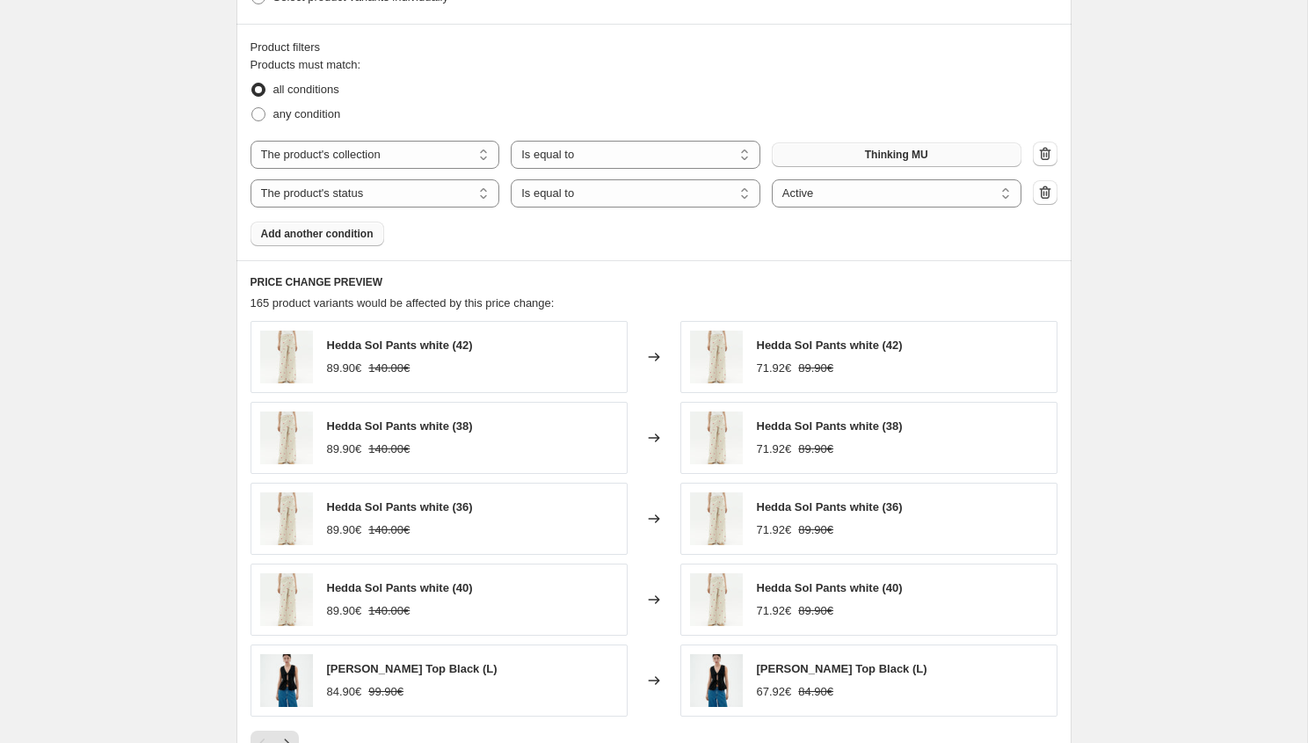
scroll to position [1251, 0]
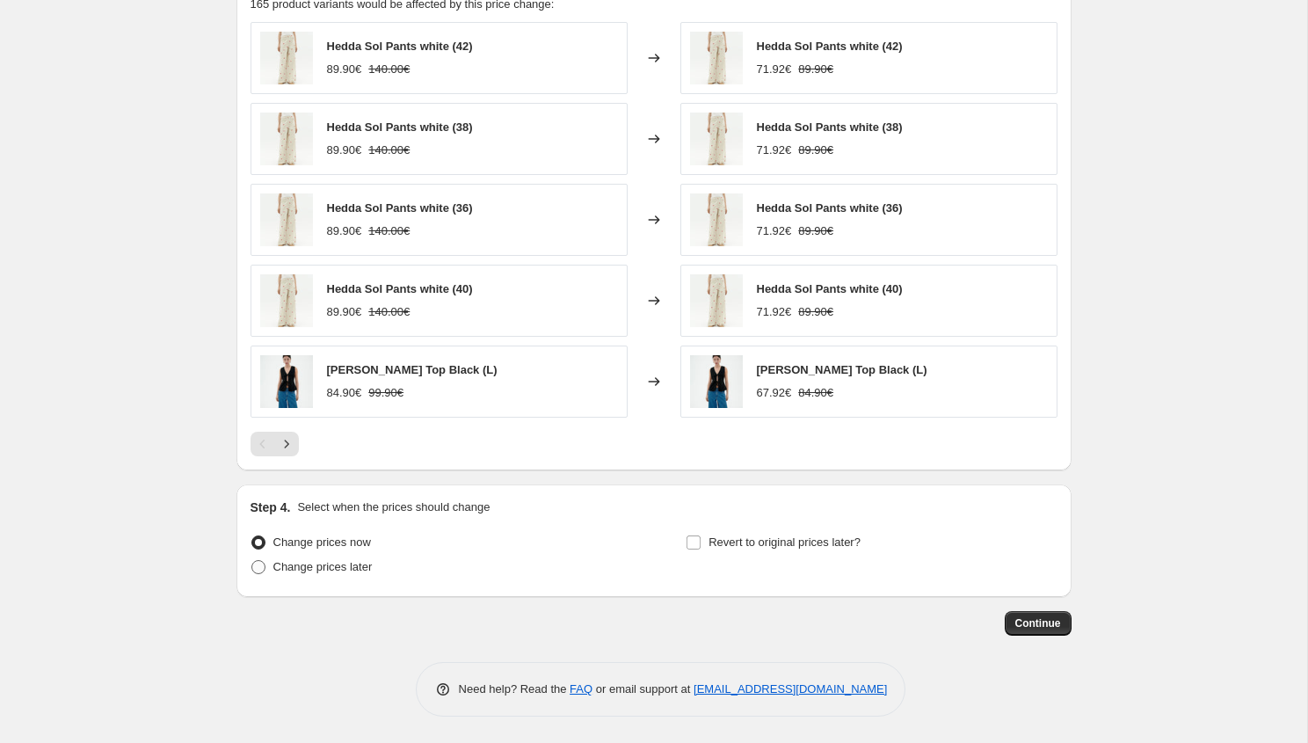
click at [356, 571] on span "Change prices later" at bounding box center [322, 566] width 99 height 13
click at [252, 561] on input "Change prices later" at bounding box center [251, 560] width 1 height 1
radio input "true"
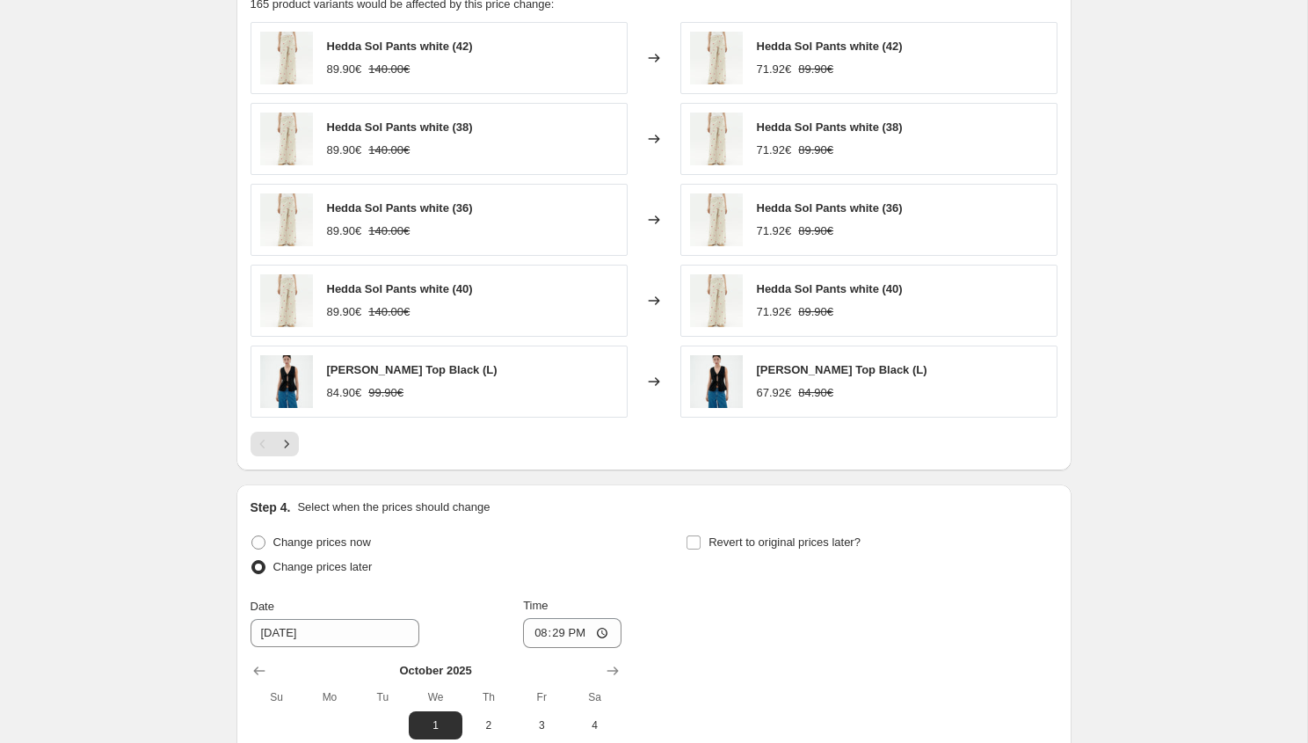
scroll to position [1552, 0]
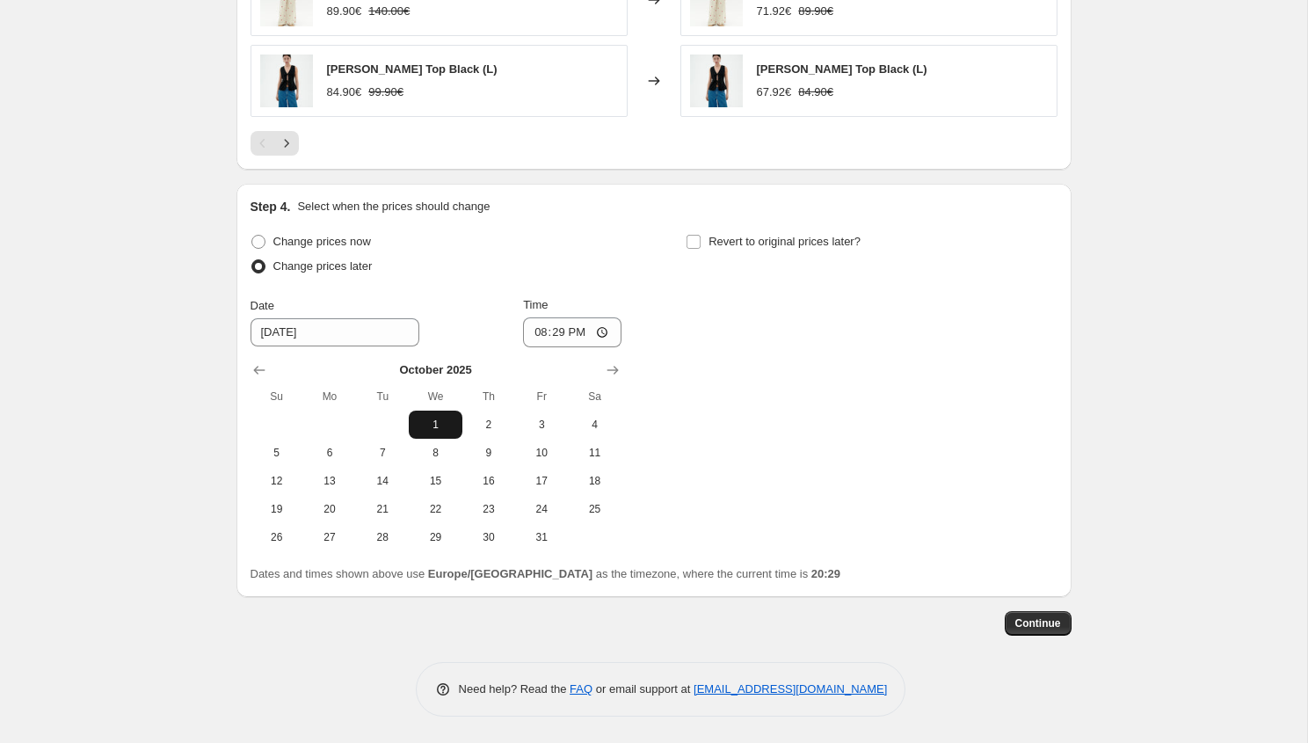
click at [448, 426] on span "1" at bounding box center [435, 425] width 39 height 14
click at [553, 336] on input "20:29" at bounding box center [572, 332] width 98 height 30
type input "00:00"
click at [787, 235] on span "Revert to original prices later?" at bounding box center [785, 241] width 152 height 13
click at [701, 235] on input "Revert to original prices later?" at bounding box center [694, 242] width 14 height 14
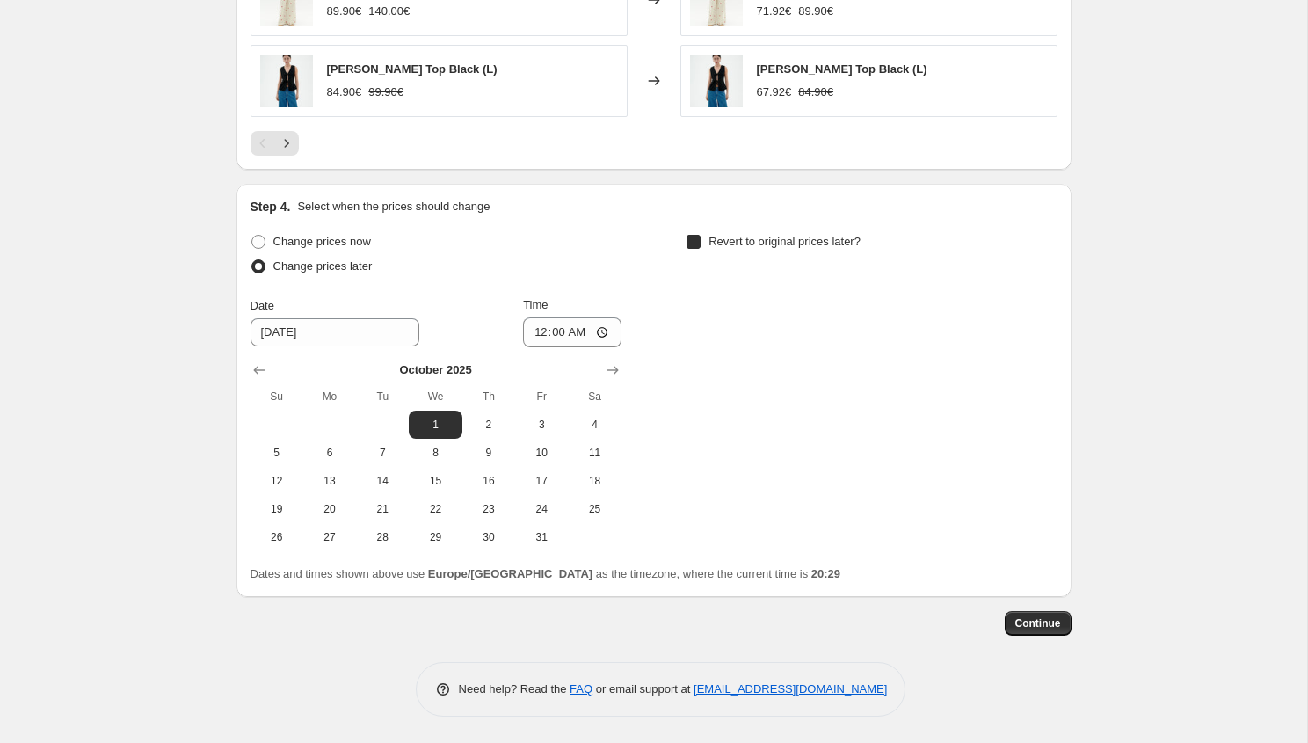
checkbox input "true"
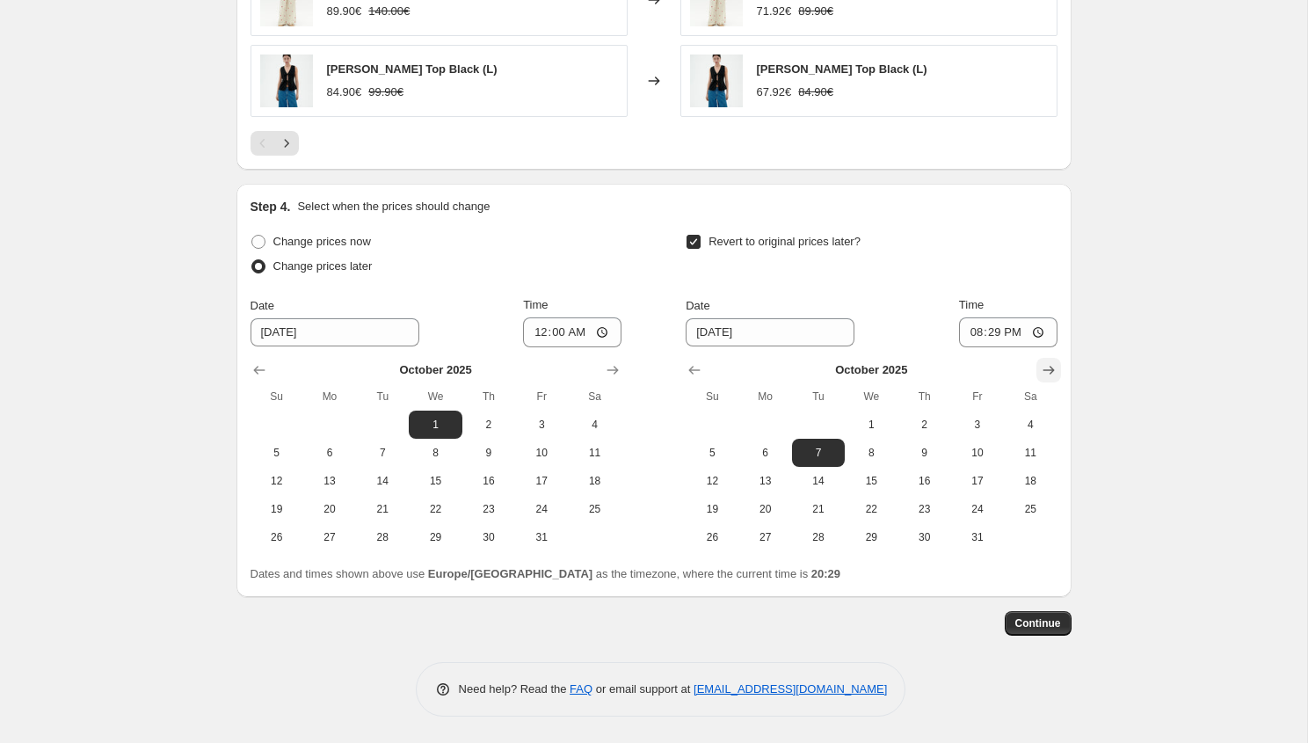
click at [1050, 366] on icon "Show next month, November 2025" at bounding box center [1048, 370] width 11 height 9
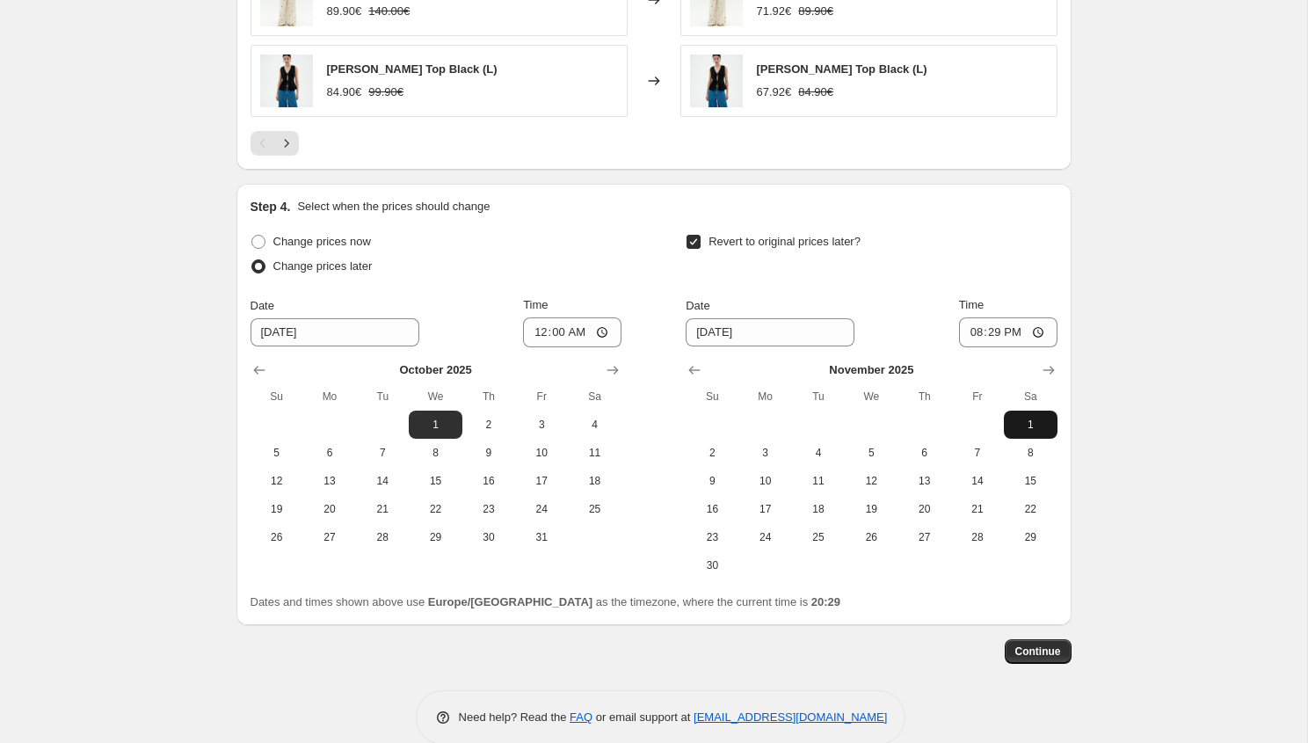
click at [1034, 429] on span "1" at bounding box center [1030, 425] width 39 height 14
type input "[DATE]"
click at [992, 331] on input "20:29" at bounding box center [1008, 332] width 98 height 30
type input "03:00"
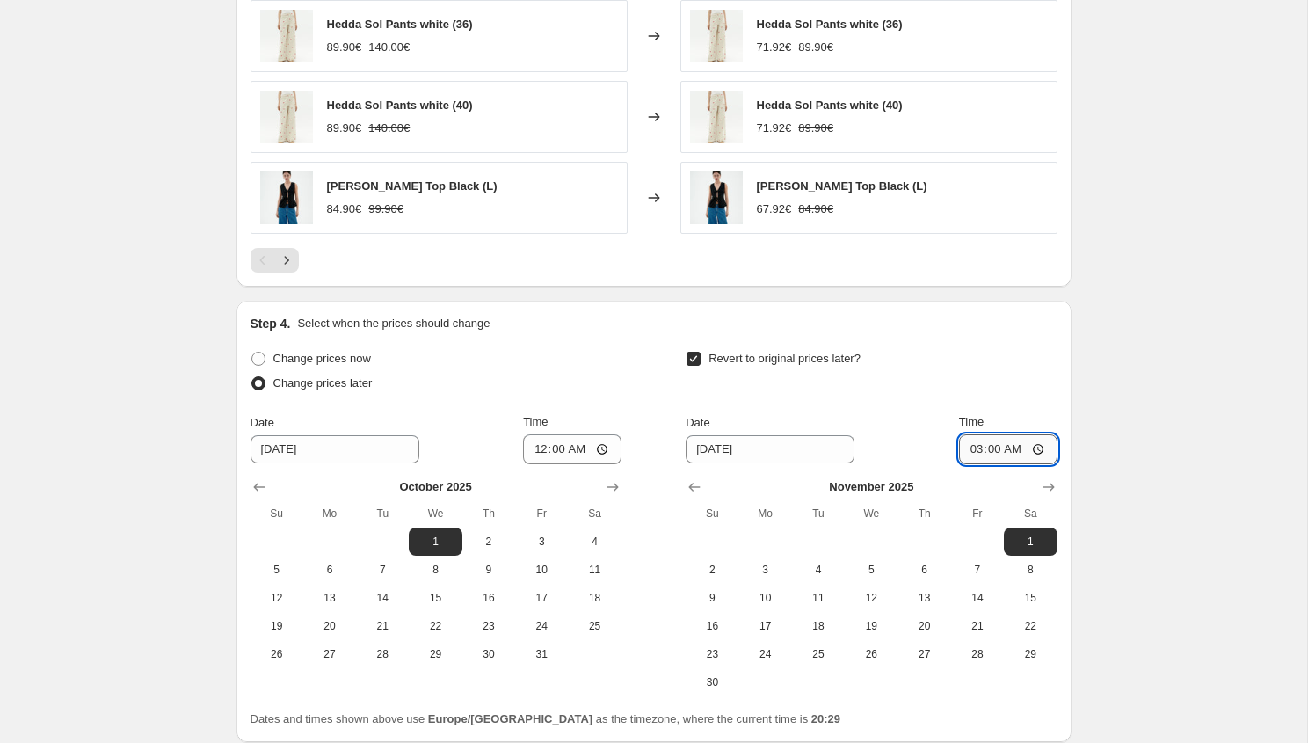
scroll to position [1580, 0]
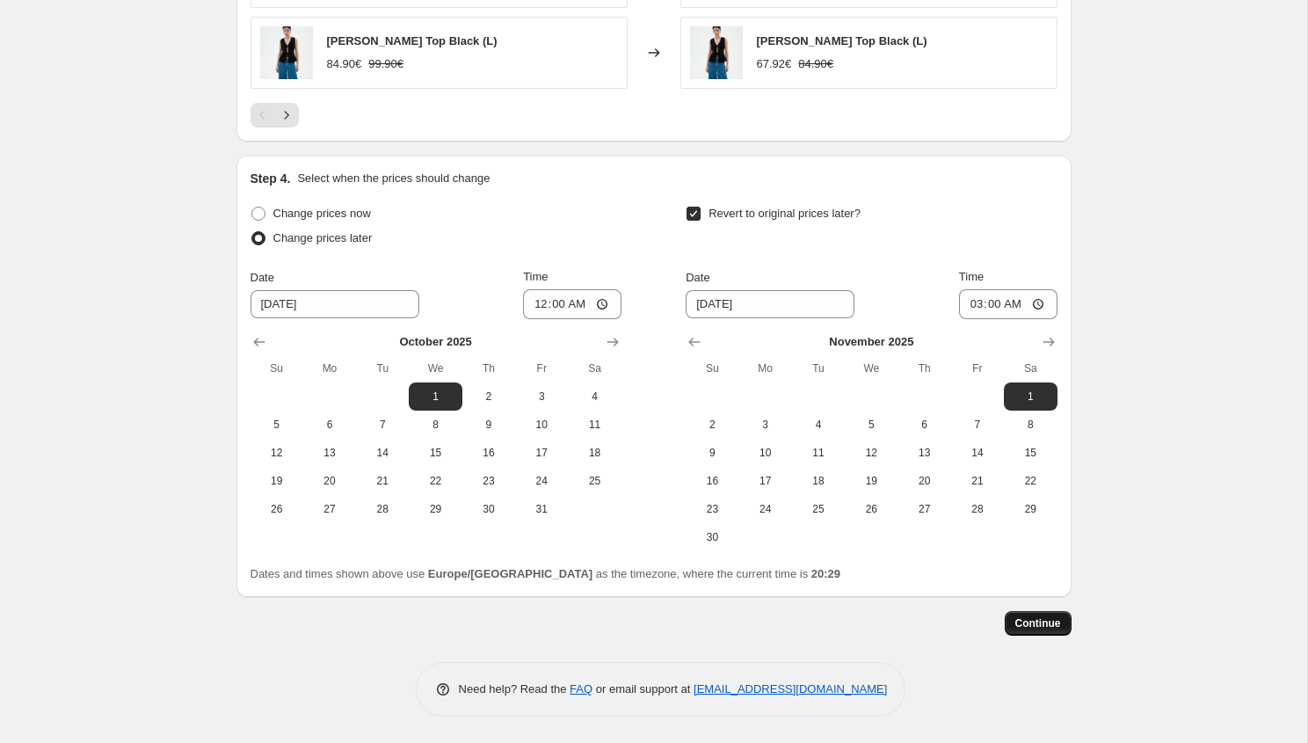
click at [1069, 625] on button "Continue" at bounding box center [1038, 623] width 67 height 25
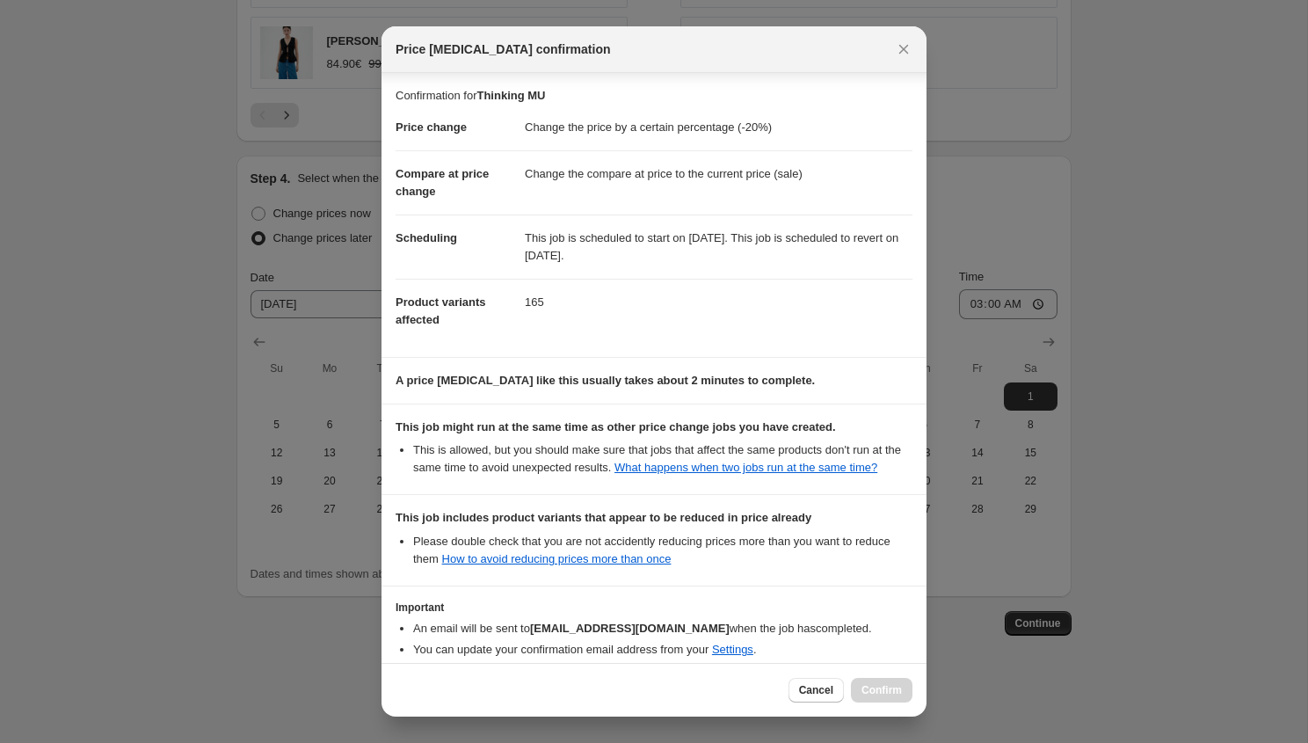
scroll to position [120, 0]
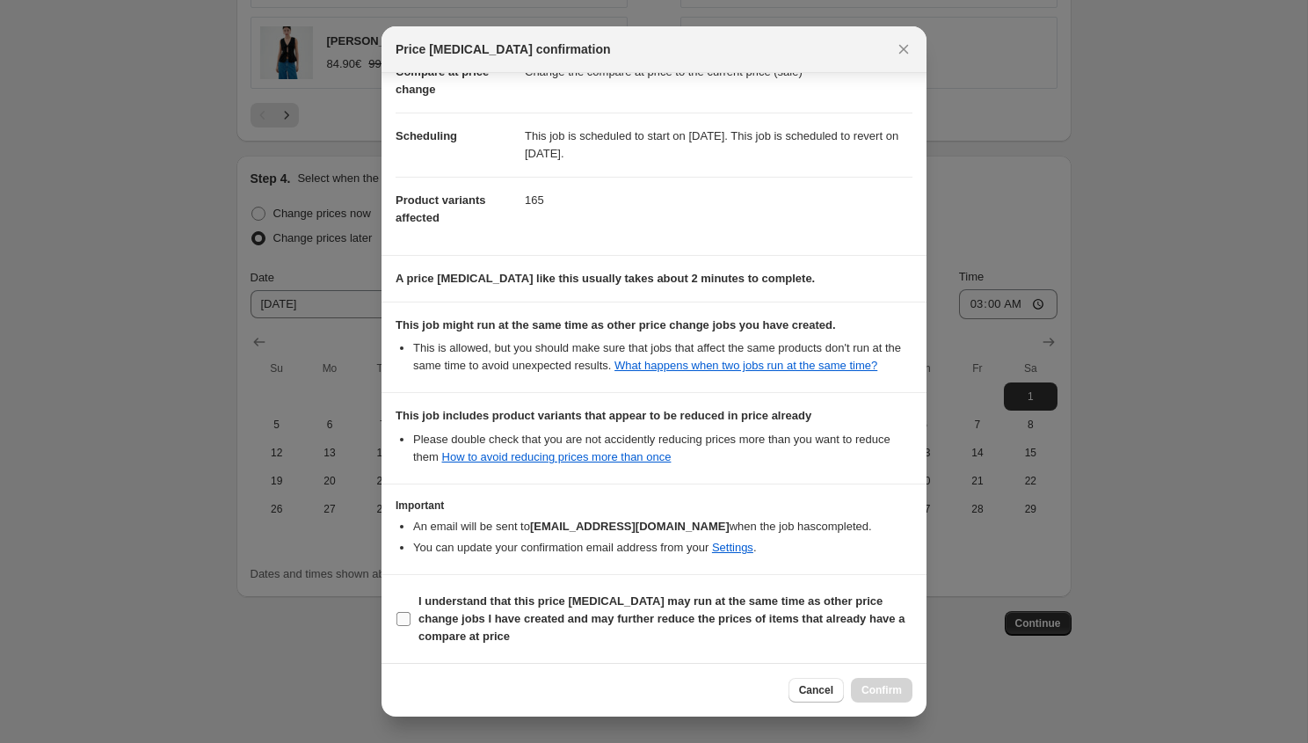
click at [762, 616] on b "I understand that this price [MEDICAL_DATA] may run at the same time as other p…" at bounding box center [661, 618] width 486 height 48
click at [411, 616] on input "I understand that this price [MEDICAL_DATA] may run at the same time as other p…" at bounding box center [404, 619] width 14 height 14
checkbox input "true"
click at [877, 694] on span "Confirm" at bounding box center [882, 690] width 40 height 14
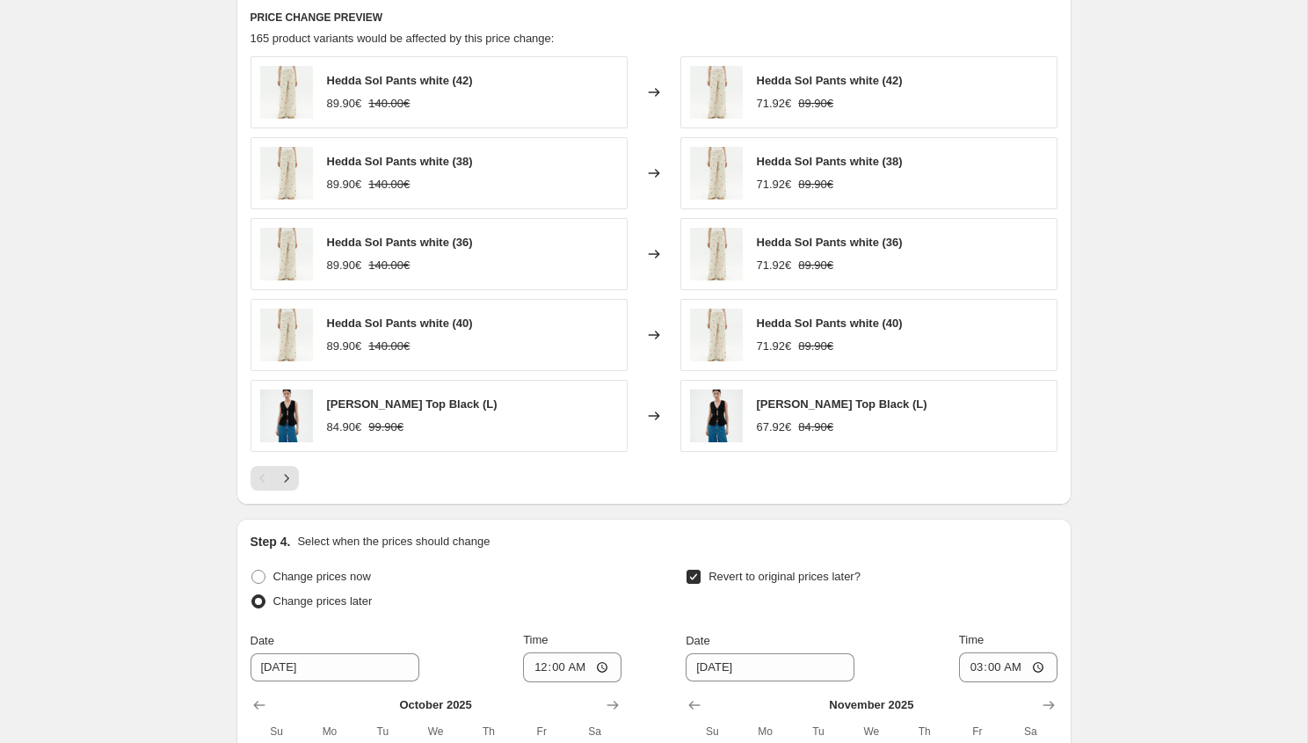
scroll to position [1321, 0]
